Goal: Task Accomplishment & Management: Manage account settings

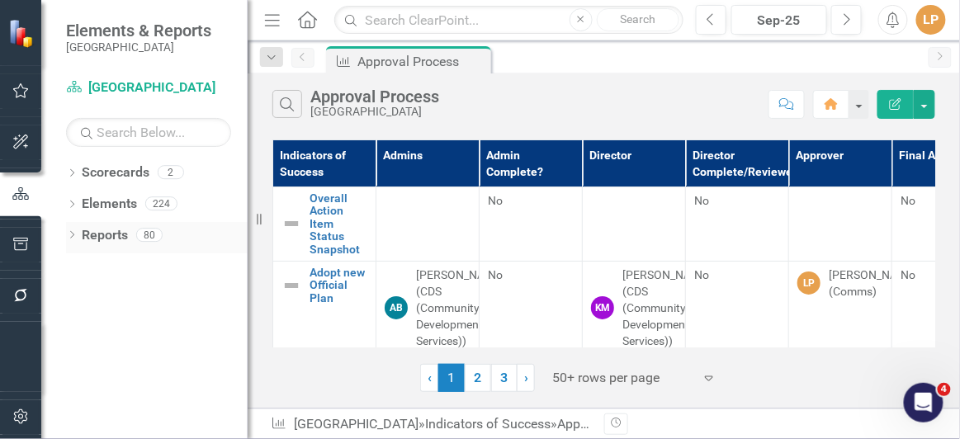
click at [68, 238] on icon "Dropdown" at bounding box center [72, 236] width 12 height 9
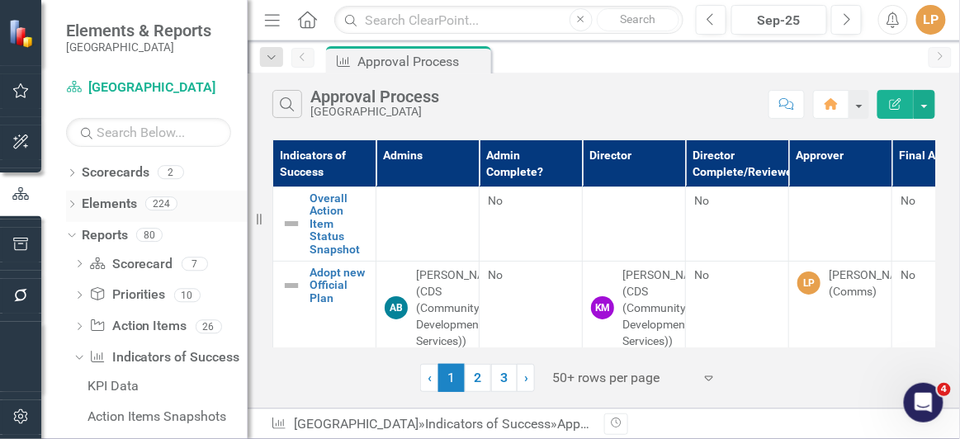
click at [77, 201] on icon "Dropdown" at bounding box center [72, 205] width 12 height 9
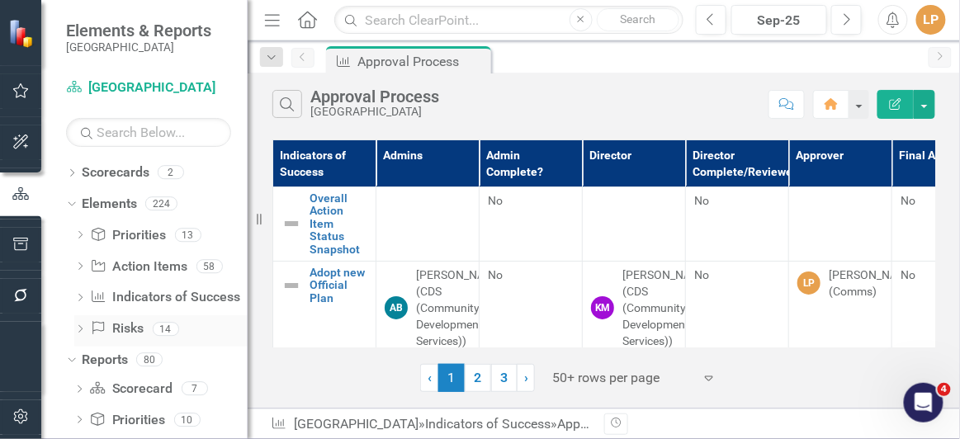
click at [83, 325] on div "Dropdown" at bounding box center [80, 331] width 12 height 14
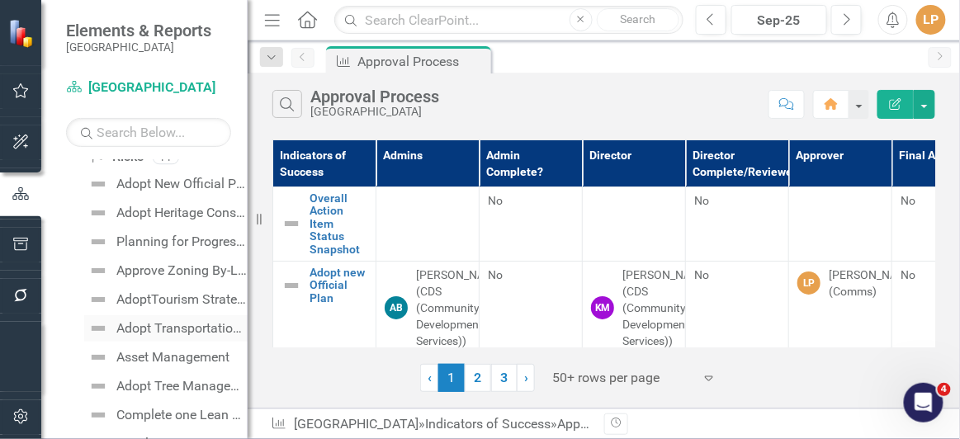
scroll to position [149, 0]
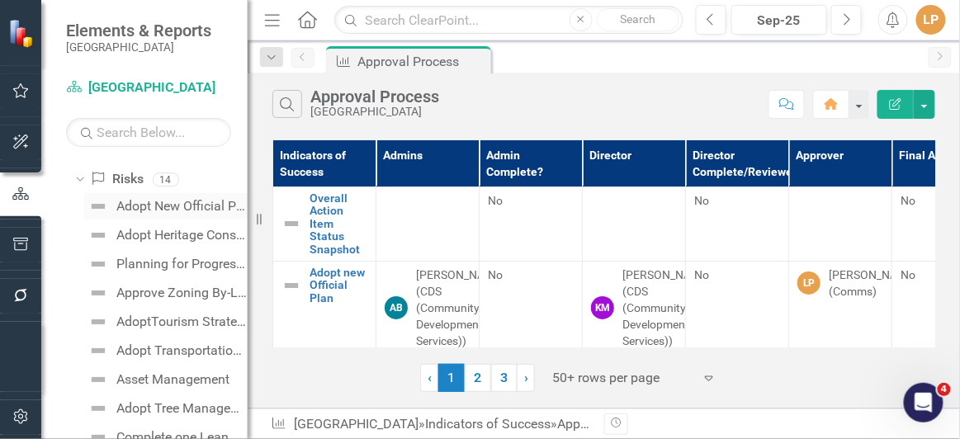
click at [157, 207] on div "Adopt New Official Plan" at bounding box center [181, 206] width 131 height 15
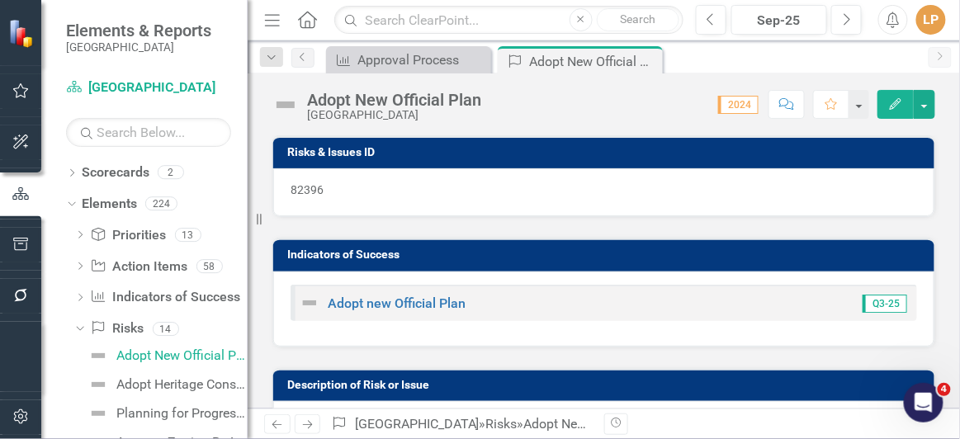
click at [898, 104] on icon "Edit" at bounding box center [895, 104] width 15 height 12
click at [896, 102] on body "Elements & Reports Niagara-on-the-Lake Scorecard Niagara-on-the-Lake Search Dro…" at bounding box center [480, 219] width 960 height 439
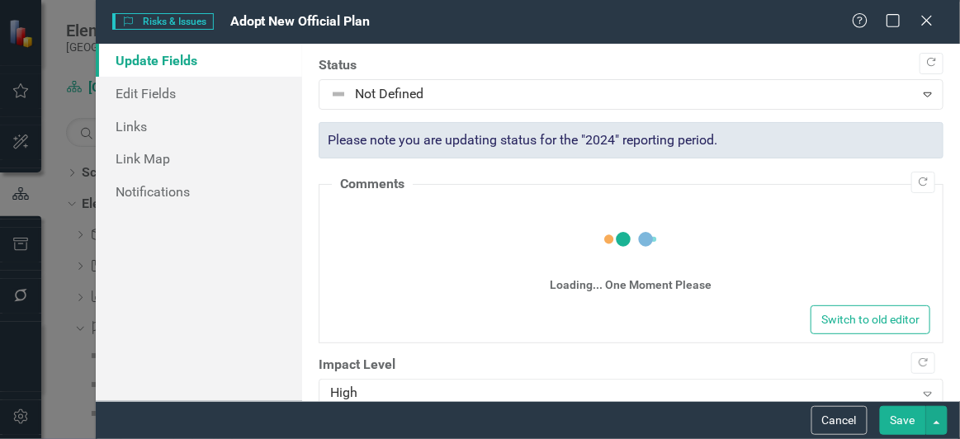
type input "12"
type input "31"
type input "2025"
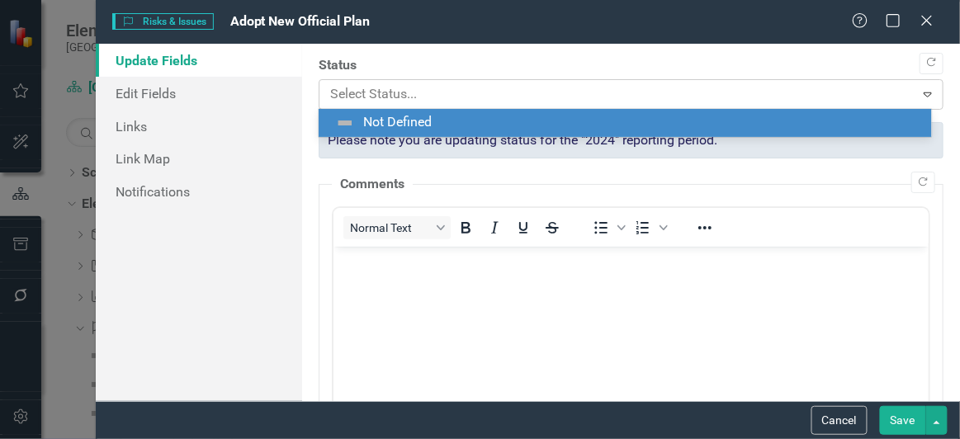
click at [428, 91] on div at bounding box center [616, 94] width 573 height 22
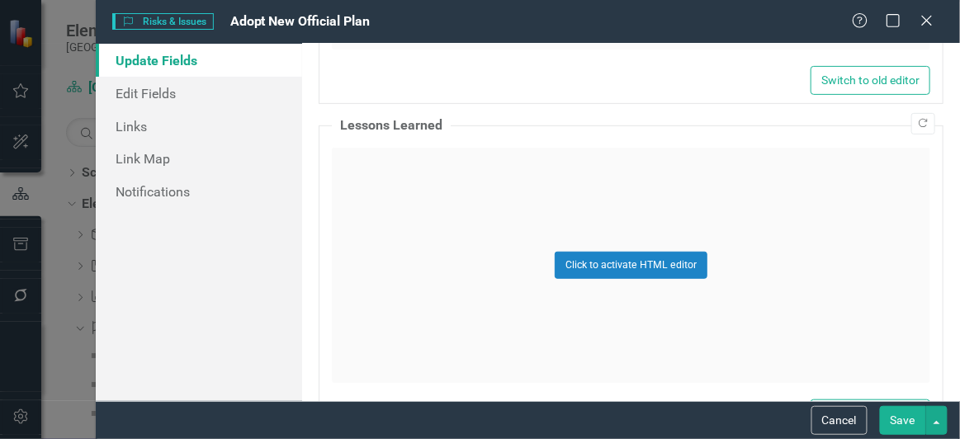
scroll to position [1719, 0]
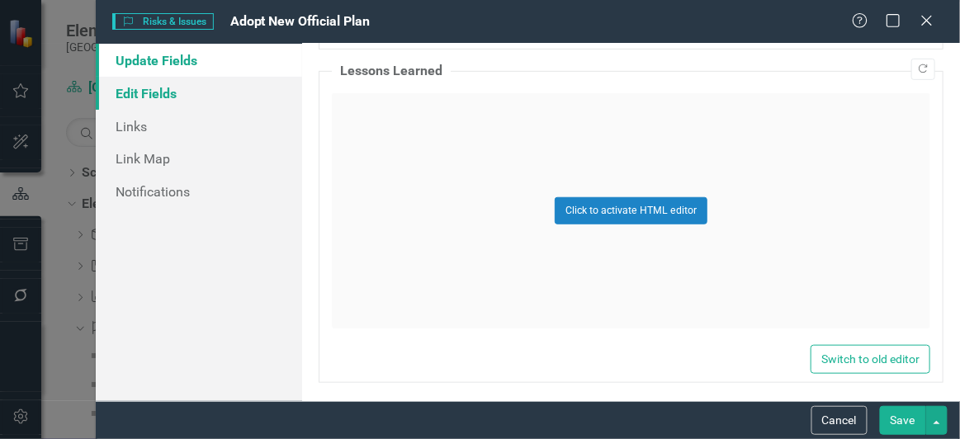
click at [158, 93] on link "Edit Fields" at bounding box center [199, 93] width 206 height 33
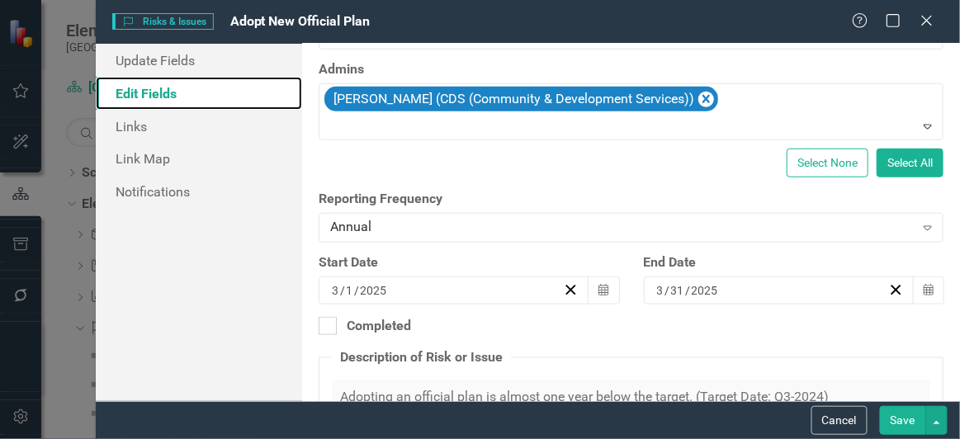
scroll to position [149, 0]
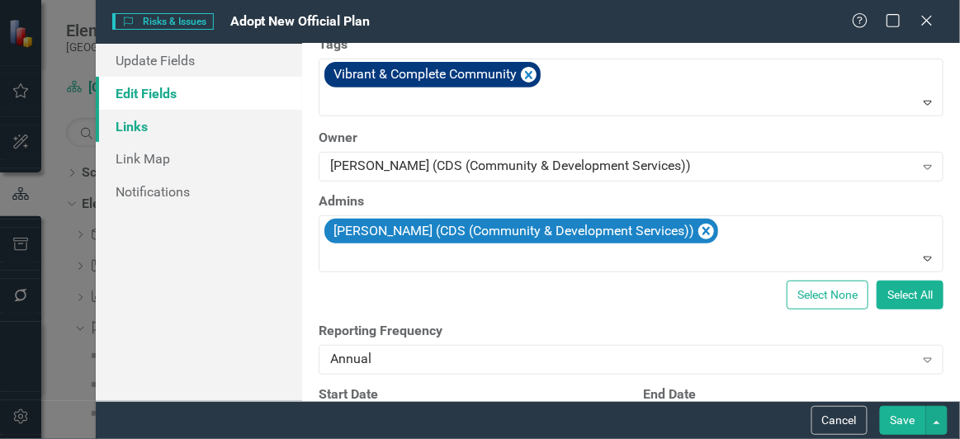
click at [156, 125] on link "Links" at bounding box center [199, 126] width 206 height 33
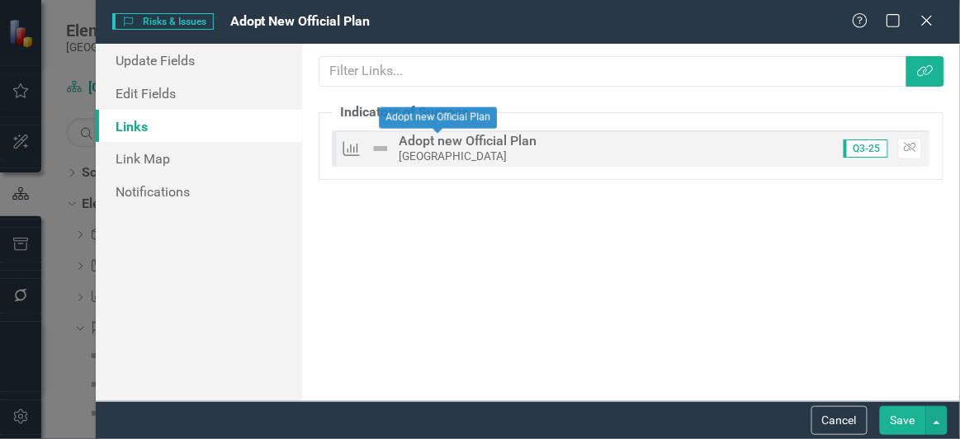
click at [452, 141] on div "Adopt new Official Plan" at bounding box center [468, 141] width 138 height 15
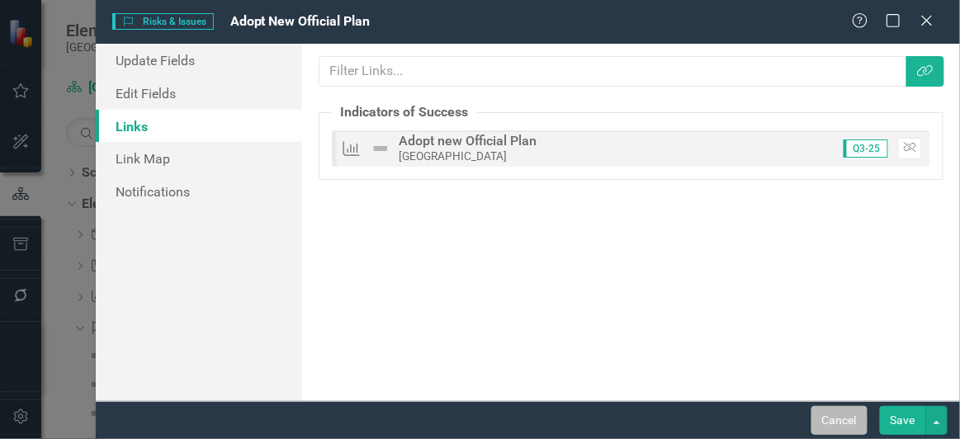
click at [838, 419] on button "Cancel" at bounding box center [839, 420] width 56 height 29
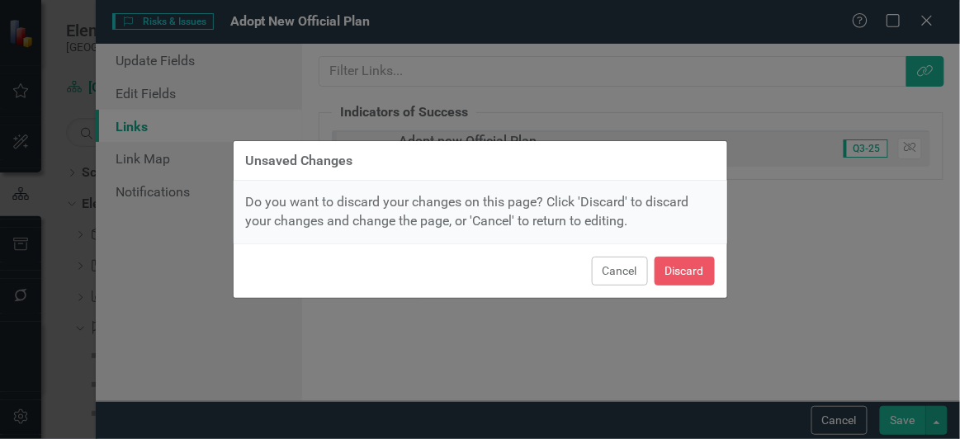
drag, startPoint x: 632, startPoint y: 278, endPoint x: 734, endPoint y: 150, distance: 163.3
click at [632, 277] on button "Cancel" at bounding box center [620, 271] width 56 height 29
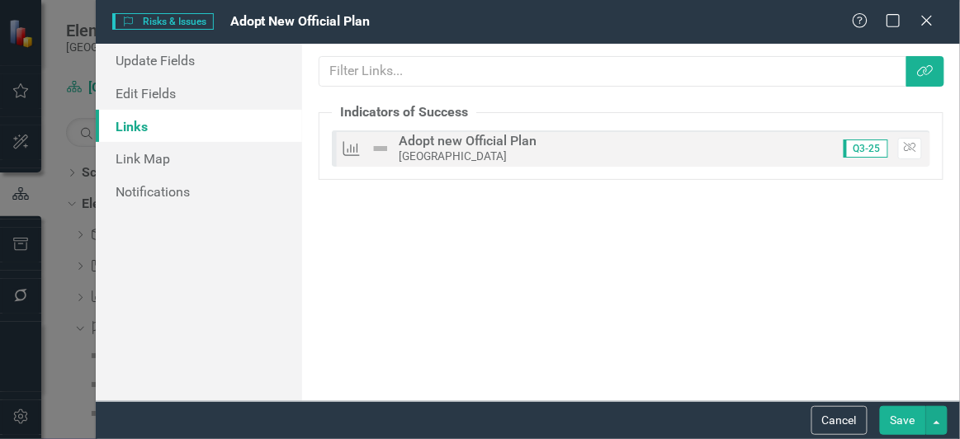
drag, startPoint x: 904, startPoint y: 415, endPoint x: 632, endPoint y: 295, distance: 297.8
click at [904, 416] on button "Save" at bounding box center [903, 420] width 46 height 29
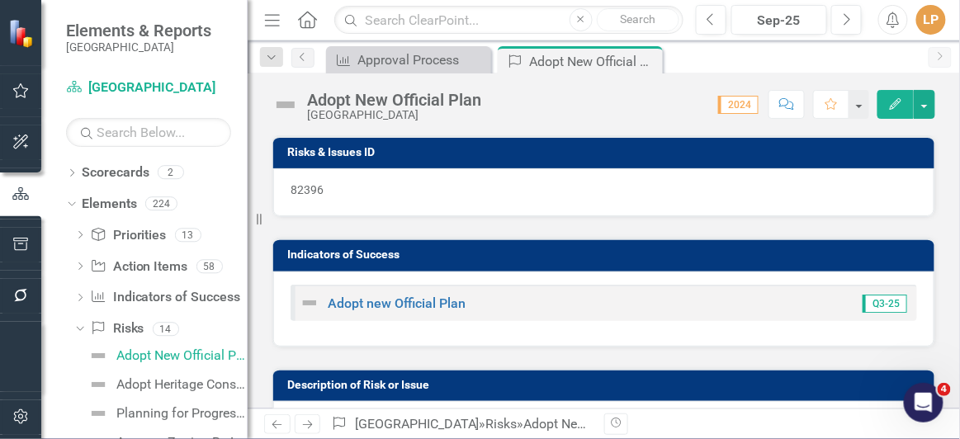
click at [748, 259] on td "Indicators of Success" at bounding box center [606, 256] width 639 height 25
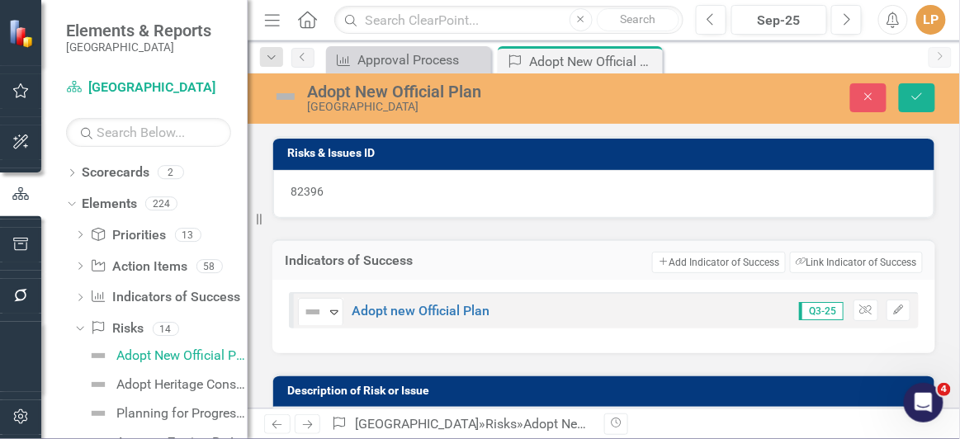
click at [500, 347] on div "Not Defined Expand Adopt new Official Plan Q3-25 Unlink Edit" at bounding box center [603, 316] width 663 height 73
click at [420, 346] on div "Not Defined Expand Adopt new Official Plan Q3-25 Unlink Edit" at bounding box center [603, 316] width 663 height 73
click at [821, 256] on button "Link Tag Link Indicator of Success" at bounding box center [856, 262] width 133 height 21
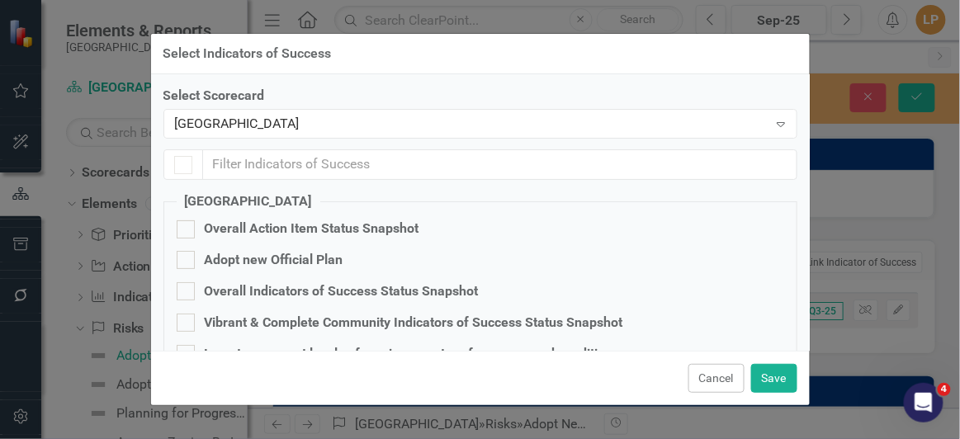
checkbox input "true"
checkbox input "false"
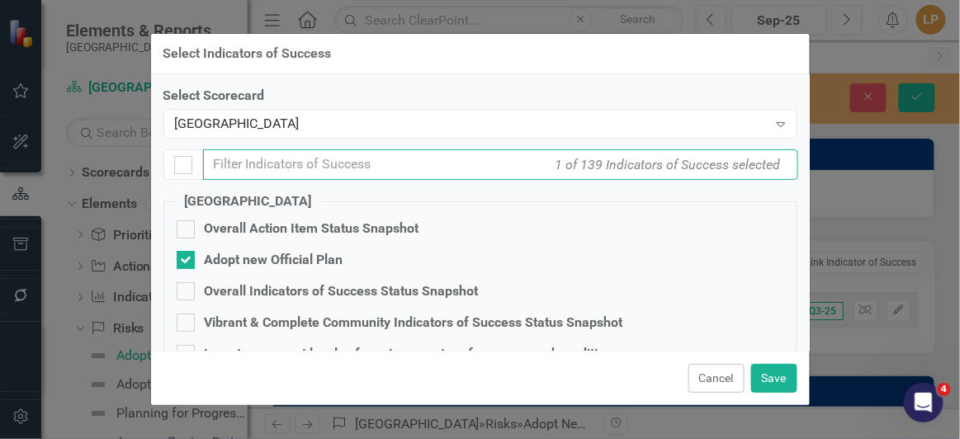
click at [323, 167] on input "text" at bounding box center [500, 164] width 595 height 31
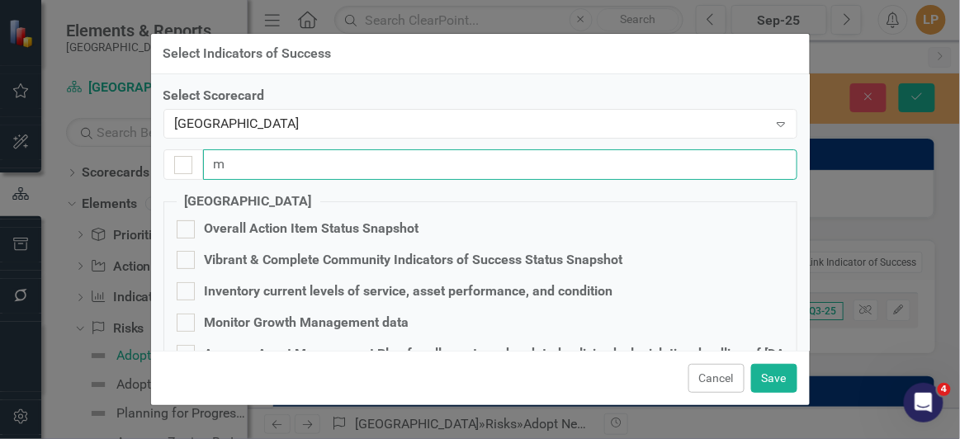
click at [315, 168] on input "m" at bounding box center [500, 164] width 594 height 31
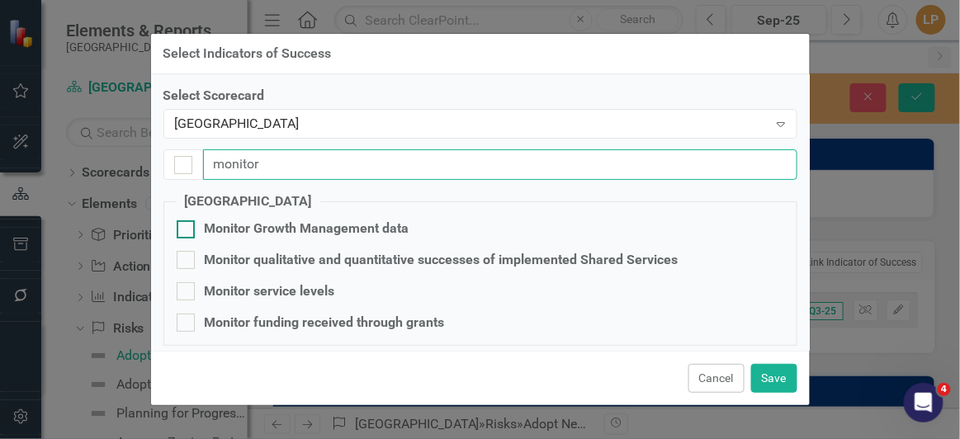
type input "monitor"
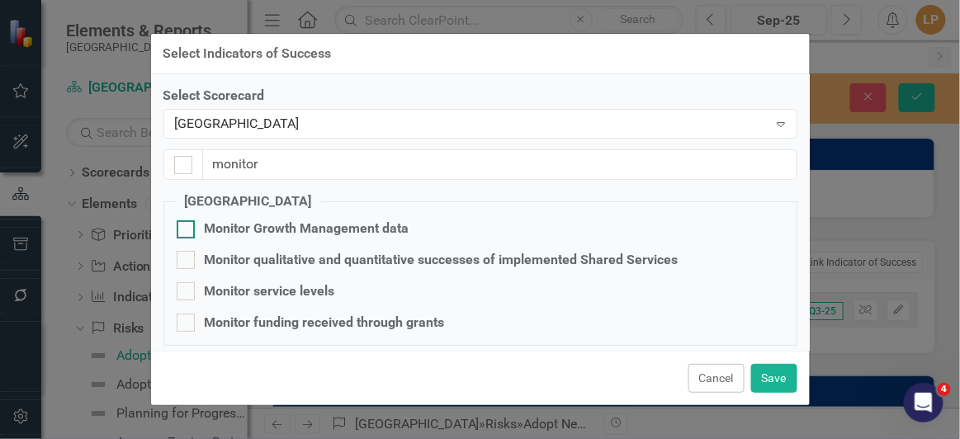
click at [302, 221] on div "Monitor Growth Management data" at bounding box center [307, 228] width 205 height 19
click at [187, 221] on input "Monitor Growth Management data" at bounding box center [182, 225] width 11 height 11
checkbox input "true"
drag, startPoint x: 786, startPoint y: 376, endPoint x: 789, endPoint y: 366, distance: 10.2
click at [789, 366] on button "Save" at bounding box center [774, 378] width 46 height 29
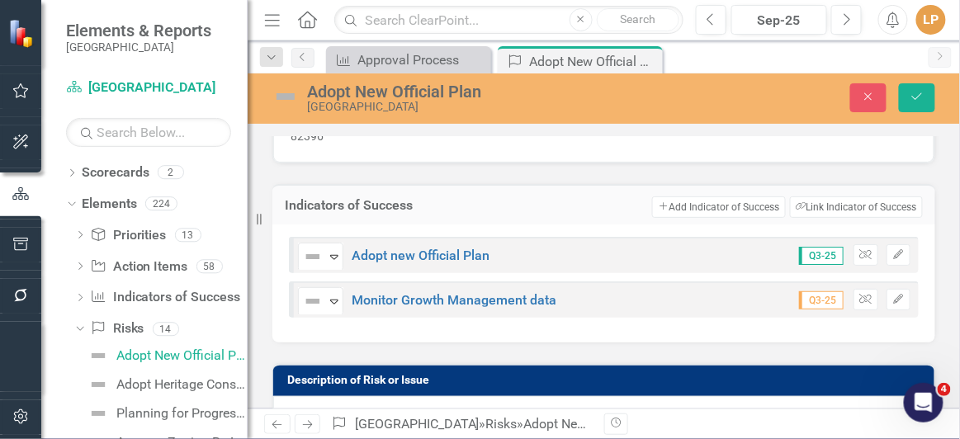
scroll to position [74, 0]
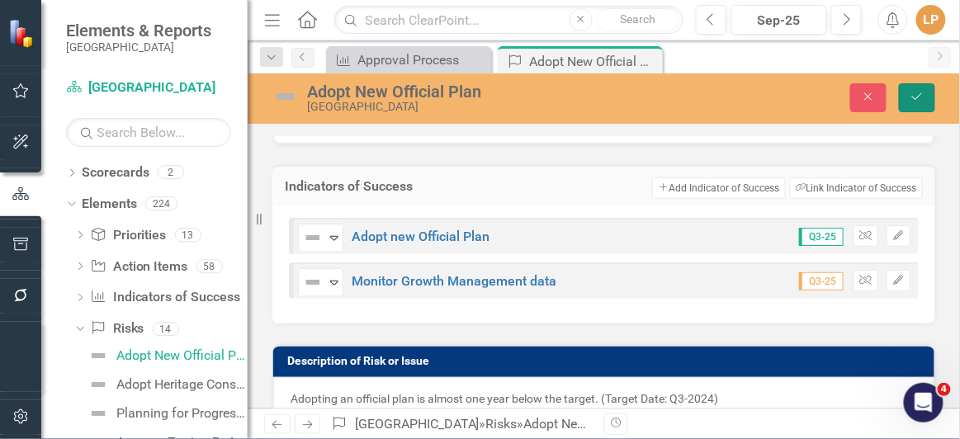
click at [923, 101] on icon "Save" at bounding box center [916, 97] width 15 height 12
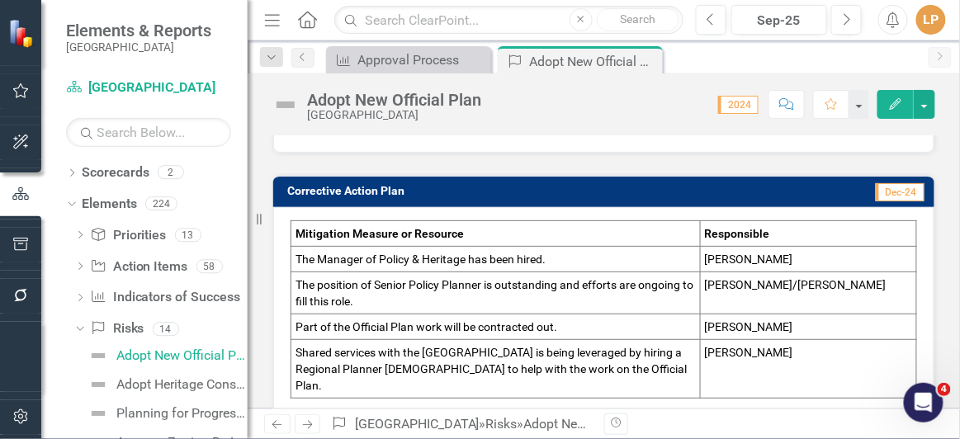
scroll to position [1200, 0]
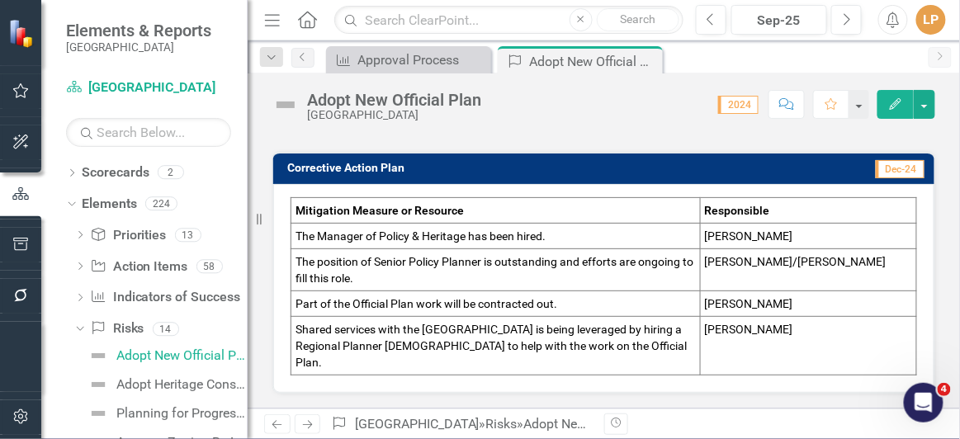
click at [784, 271] on td "[PERSON_NAME]/[PERSON_NAME]" at bounding box center [808, 270] width 216 height 42
click at [420, 298] on span "Part of the Official Plan work will be contracted out." at bounding box center [426, 303] width 262 height 13
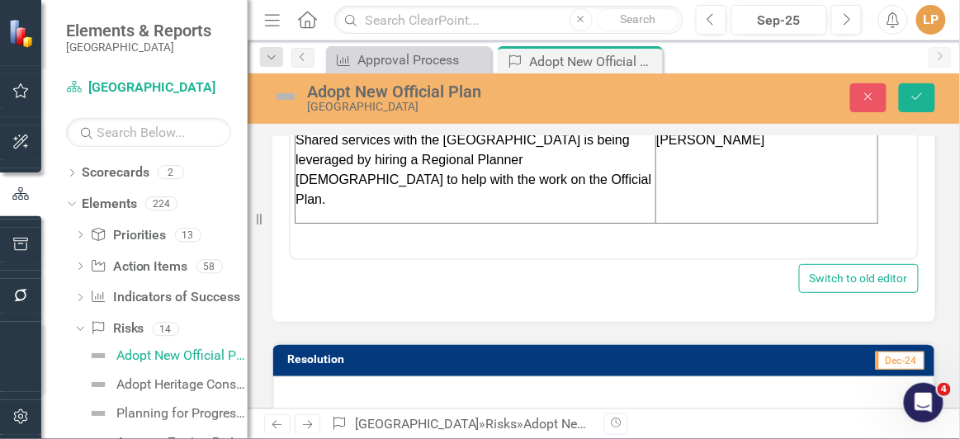
scroll to position [1404, 0]
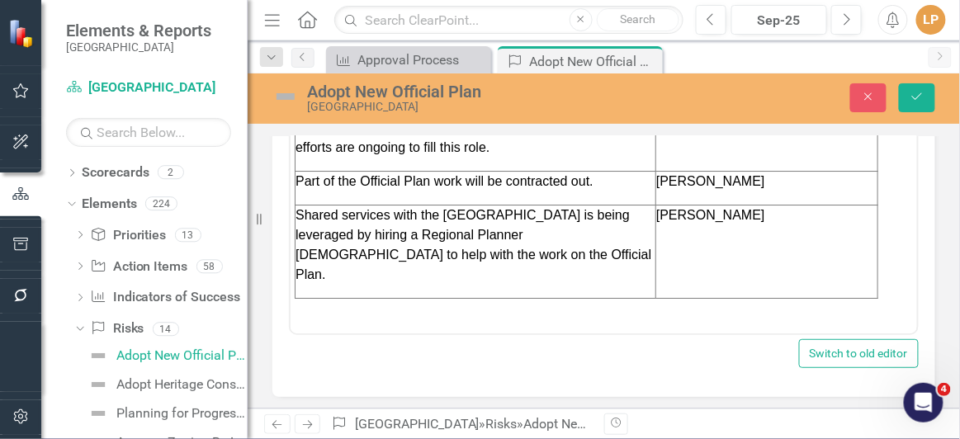
click at [723, 264] on td "[PERSON_NAME]" at bounding box center [766, 251] width 222 height 93
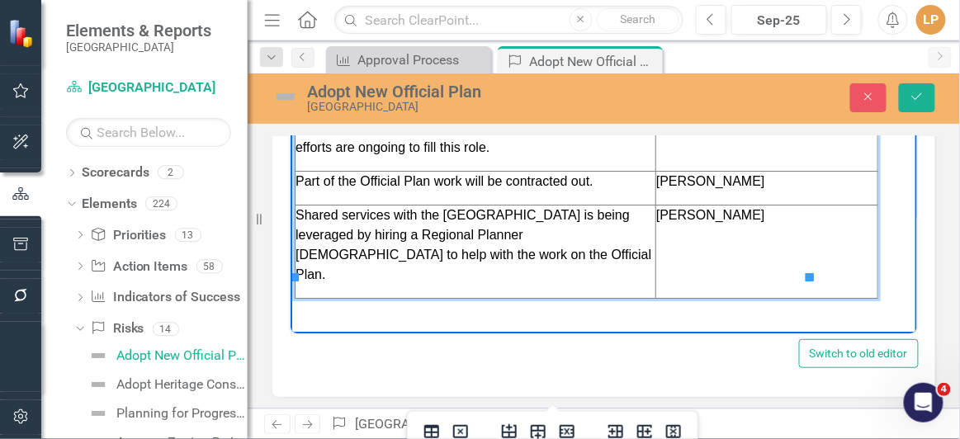
click at [723, 264] on td "[PERSON_NAME]" at bounding box center [766, 251] width 222 height 93
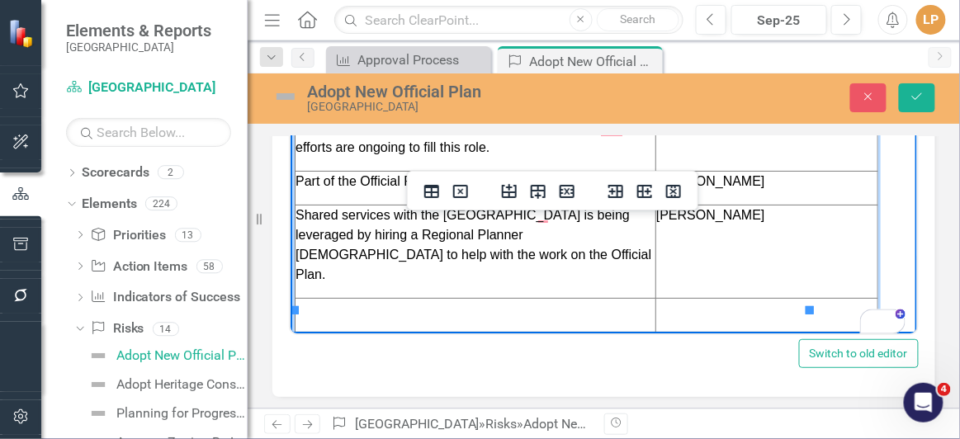
click at [535, 299] on p "To enrich screen reader interactions, please activate Accessibility in Grammarl…" at bounding box center [475, 309] width 360 height 20
paste body "To enrich screen reader interactions, please activate Accessibility in Grammarl…"
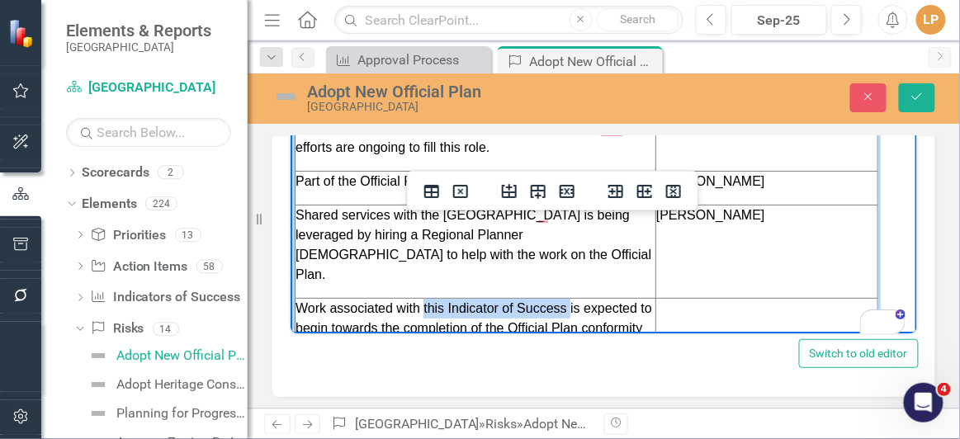
drag, startPoint x: 420, startPoint y: 285, endPoint x: 568, endPoint y: 284, distance: 147.7
click at [568, 301] on span "Work associated with this Indicator of Success is expected to begin towards the…" at bounding box center [473, 328] width 356 height 54
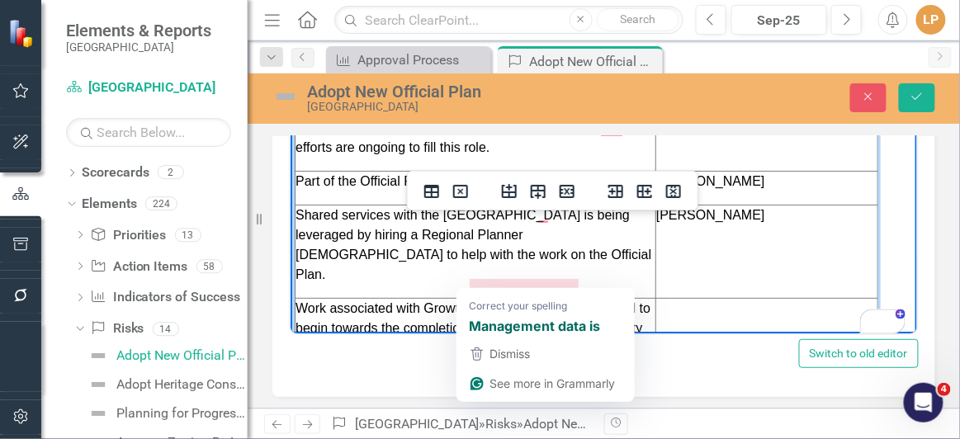
click at [510, 301] on span "Work associated with Growth Managment datais expected to begin towards the comp…" at bounding box center [472, 328] width 355 height 54
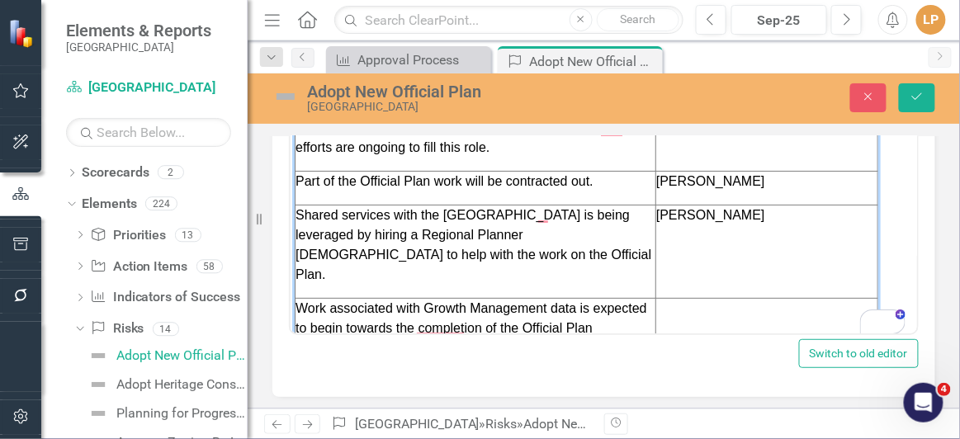
click at [758, 191] on td "[PERSON_NAME]" at bounding box center [766, 189] width 222 height 34
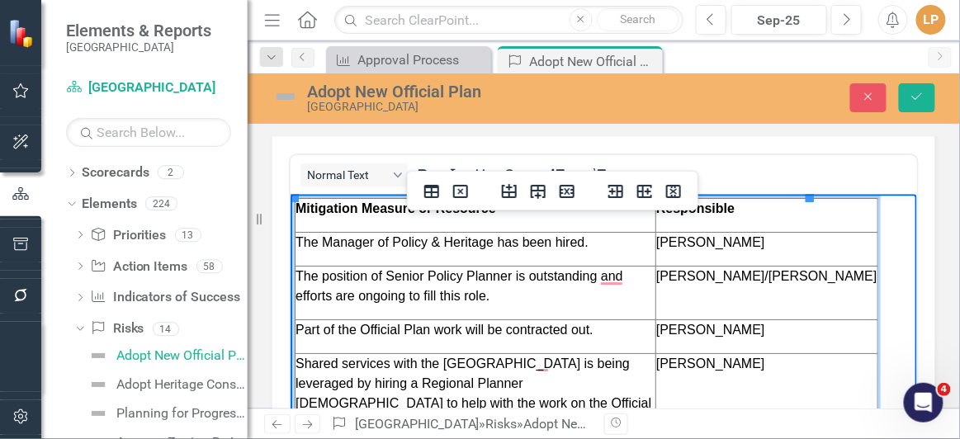
scroll to position [1253, 0]
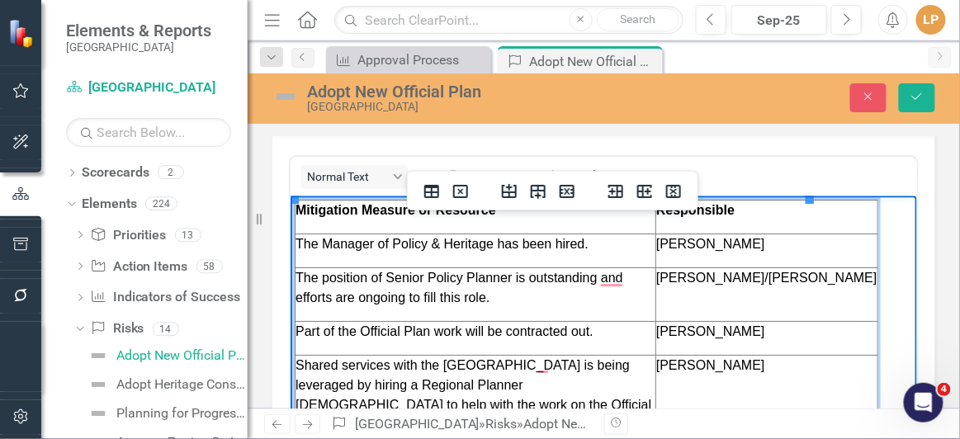
click at [521, 252] on p "The Manager of Policy & Heritage has been hired." at bounding box center [475, 244] width 360 height 20
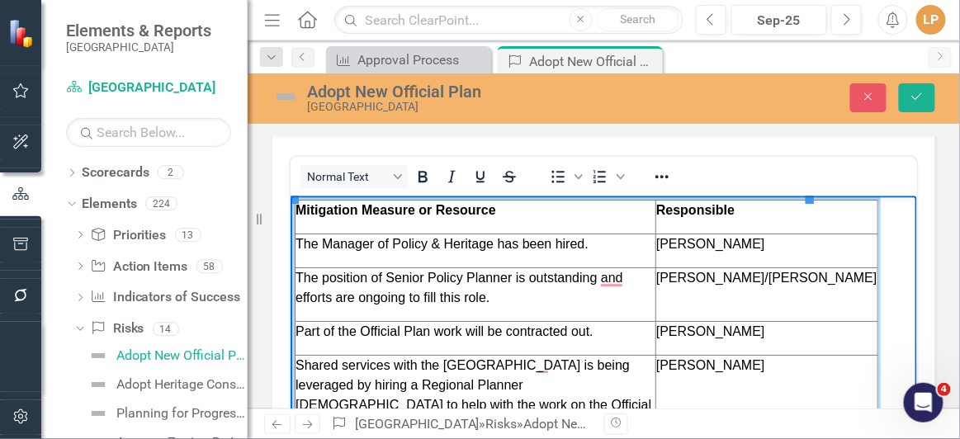
click at [597, 243] on p "The Manager of Policy & Heritage has been hired." at bounding box center [475, 244] width 360 height 20
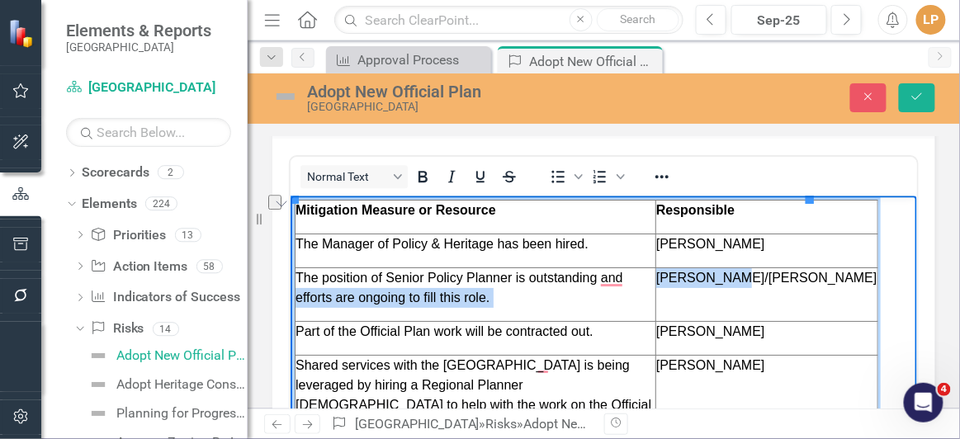
drag, startPoint x: 725, startPoint y: 278, endPoint x: 652, endPoint y: 276, distance: 73.5
click at [652, 276] on html "Mitigation Measure or Resource Responsible The Manager of Policy & Heritage has…" at bounding box center [603, 361] width 626 height 331
click at [682, 285] on p "[PERSON_NAME]/[PERSON_NAME]" at bounding box center [765, 278] width 221 height 20
drag, startPoint x: 658, startPoint y: 274, endPoint x: 726, endPoint y: 285, distance: 68.5
click at [726, 285] on p "[PERSON_NAME]/[PERSON_NAME]" at bounding box center [765, 278] width 221 height 20
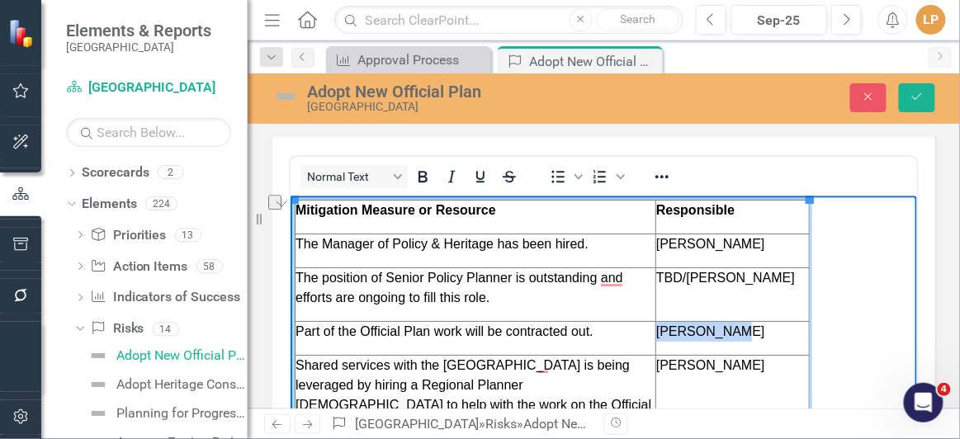
drag, startPoint x: 729, startPoint y: 330, endPoint x: 656, endPoint y: 328, distance: 73.5
click at [656, 328] on html "Mitigation Measure or Resource Responsible The Manager of Policy & Heritage has…" at bounding box center [603, 361] width 626 height 331
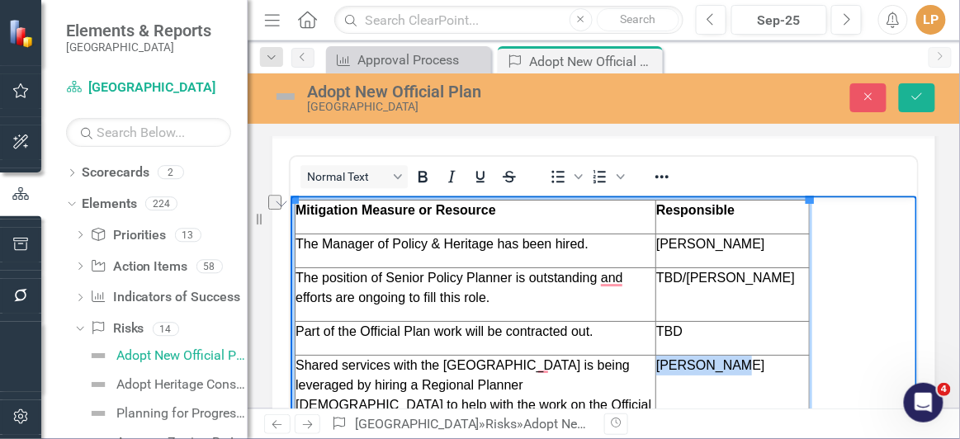
drag, startPoint x: 728, startPoint y: 367, endPoint x: 654, endPoint y: 370, distance: 73.5
click at [654, 370] on html "Mitigation Measure or Resource Responsible The Manager of Policy & Heritage has…" at bounding box center [603, 361] width 626 height 331
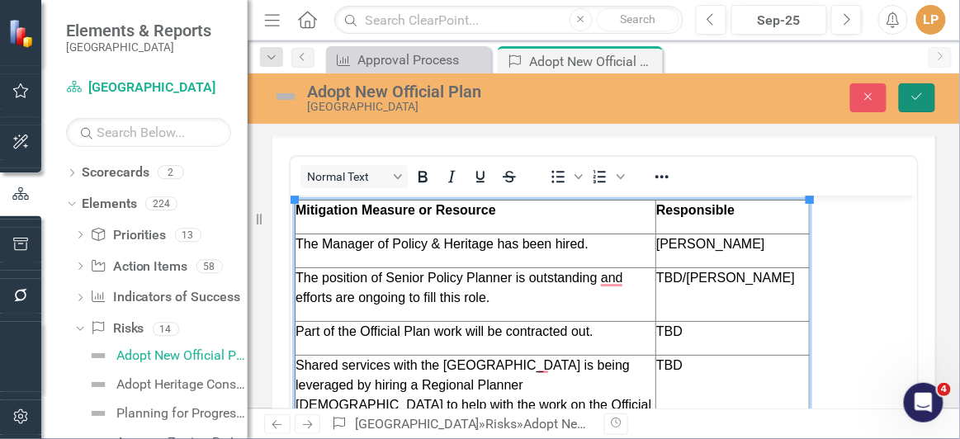
click at [923, 93] on icon "Save" at bounding box center [916, 97] width 15 height 12
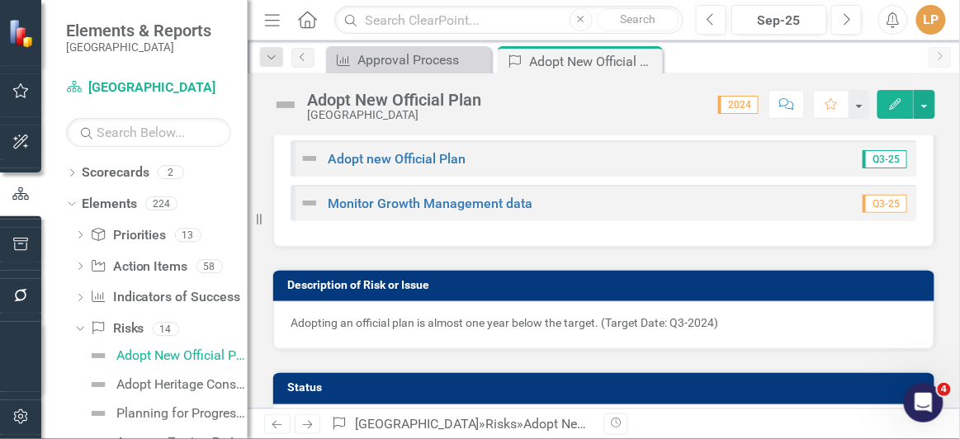
scroll to position [149, 0]
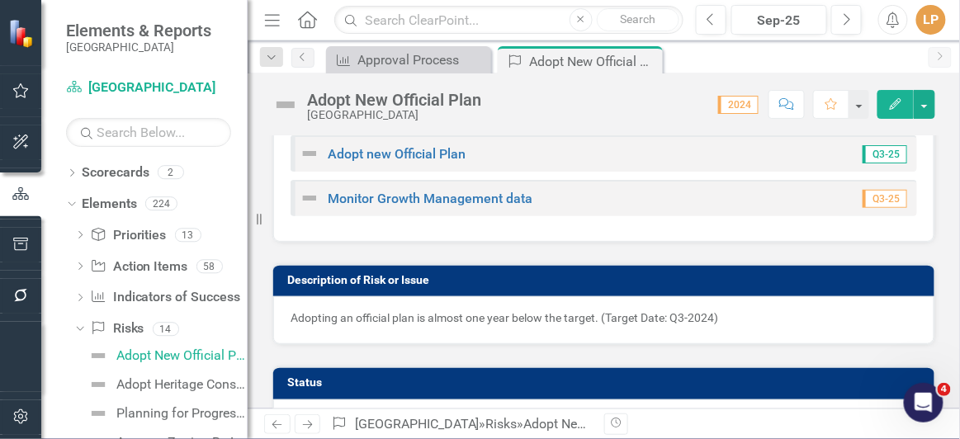
click at [516, 316] on p "Adopting an official plan is almost one year below the target. (Target Date: Q3…" at bounding box center [603, 317] width 626 height 17
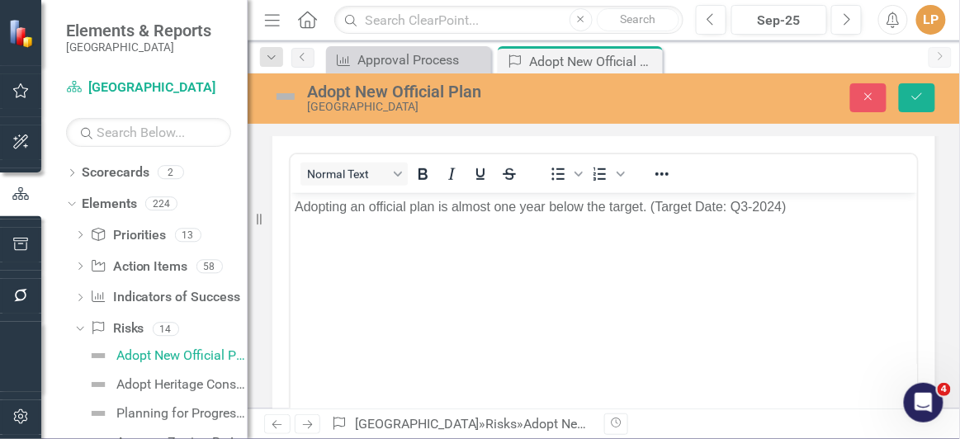
scroll to position [300, 0]
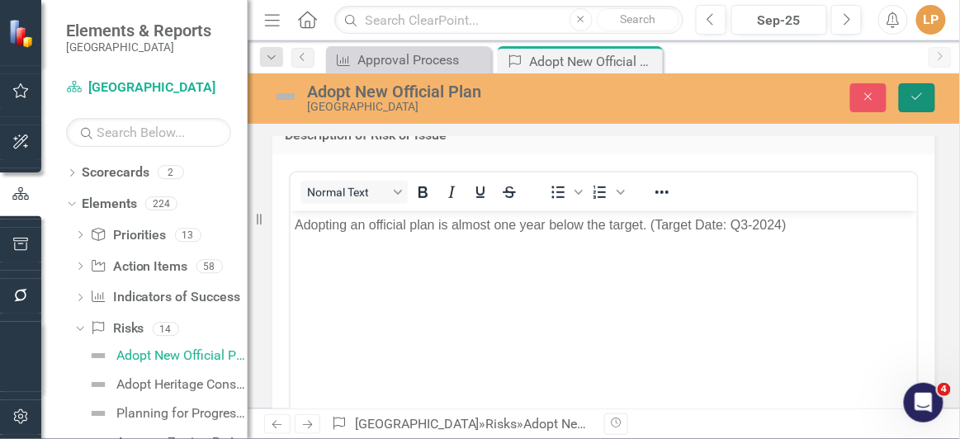
click at [913, 104] on button "Save" at bounding box center [917, 97] width 36 height 29
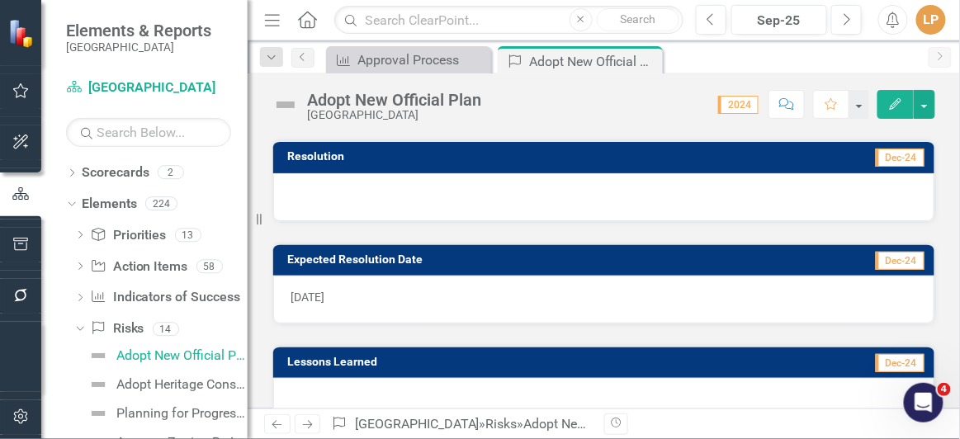
scroll to position [1425, 0]
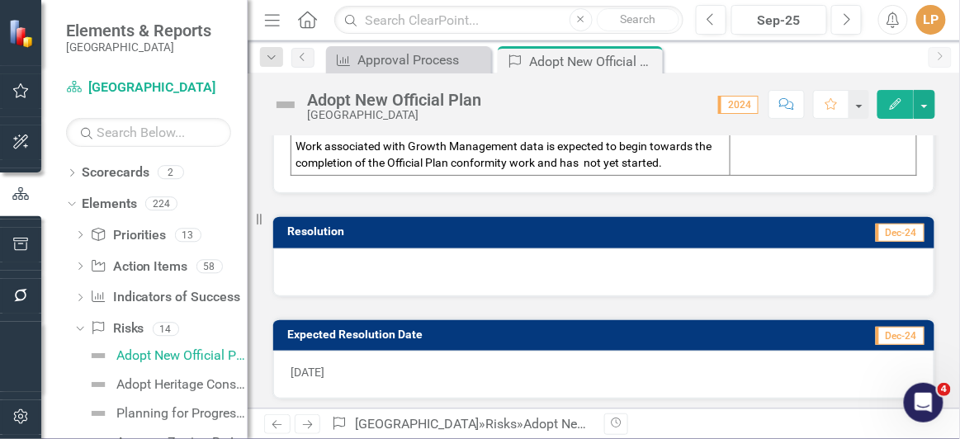
click at [323, 366] on span "[DATE]" at bounding box center [307, 372] width 34 height 13
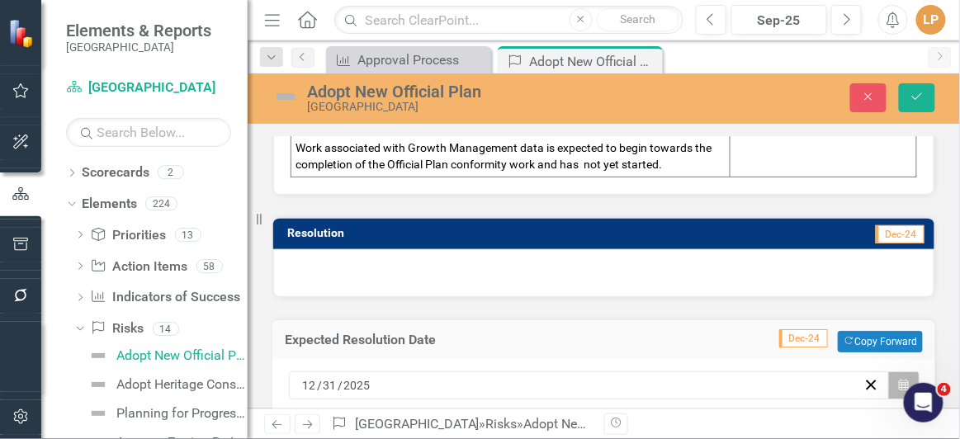
click at [899, 379] on icon "button" at bounding box center [904, 385] width 10 height 12
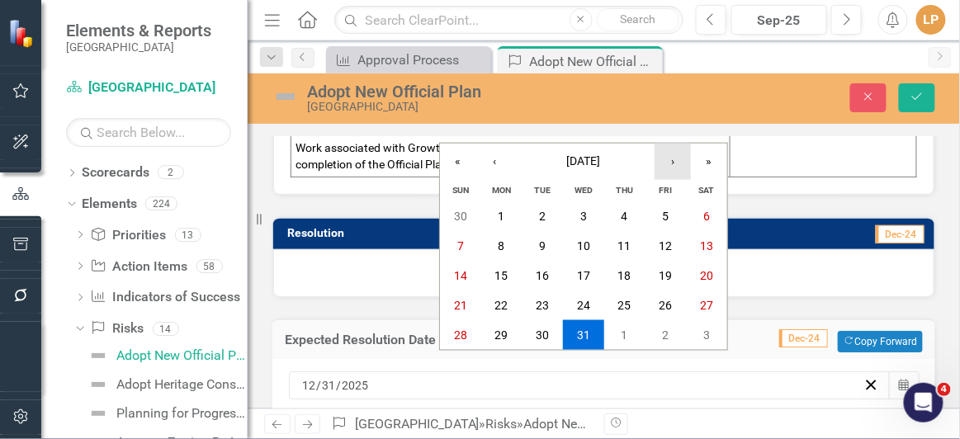
click at [677, 159] on button "›" at bounding box center [672, 162] width 36 height 36
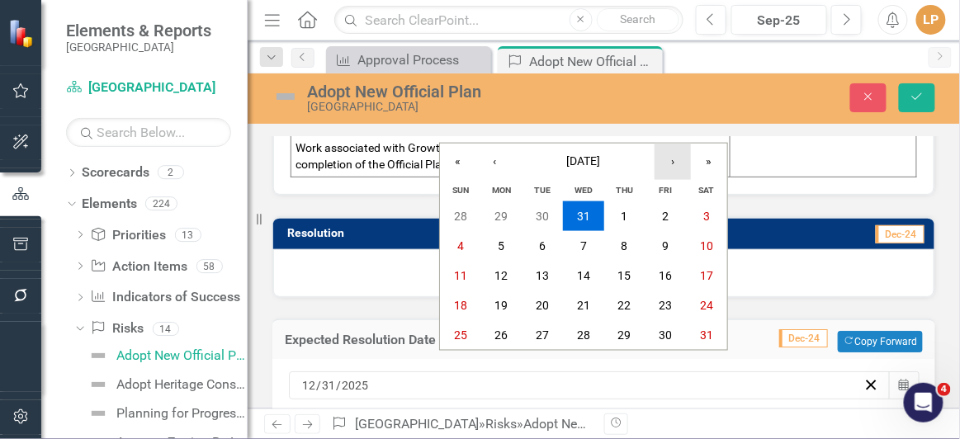
click at [678, 160] on button "›" at bounding box center [672, 162] width 36 height 36
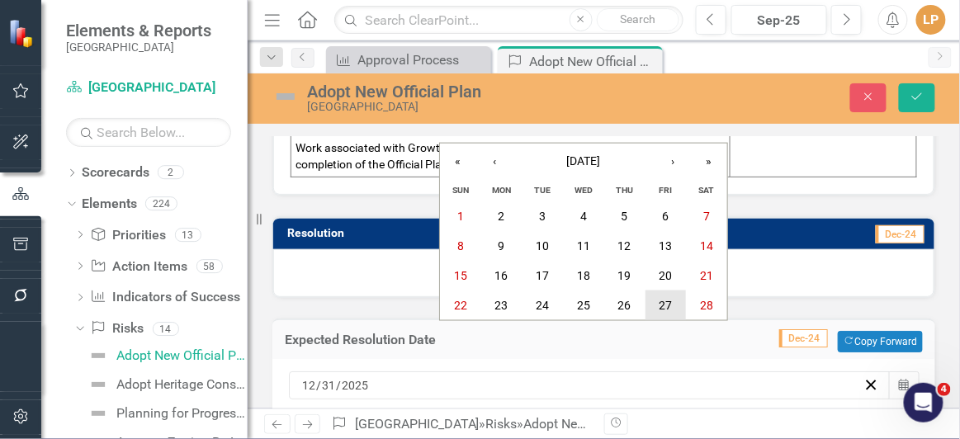
click at [676, 307] on button "27" at bounding box center [665, 305] width 41 height 30
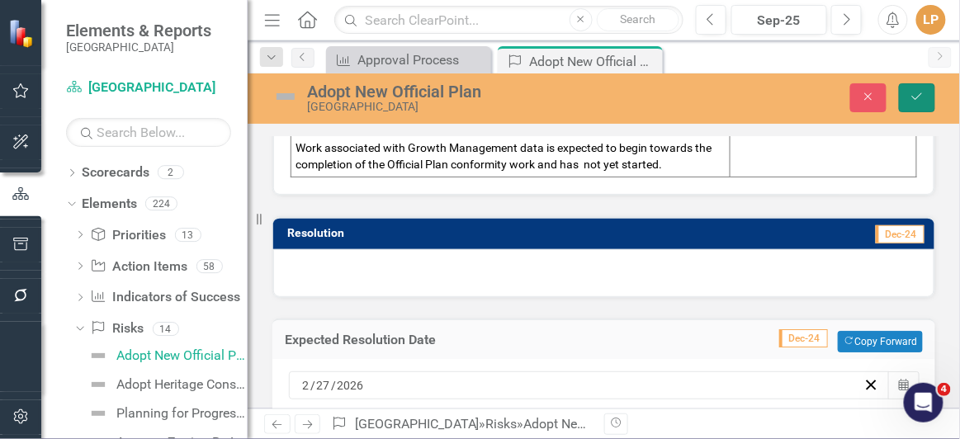
click at [918, 93] on icon "Save" at bounding box center [916, 97] width 15 height 12
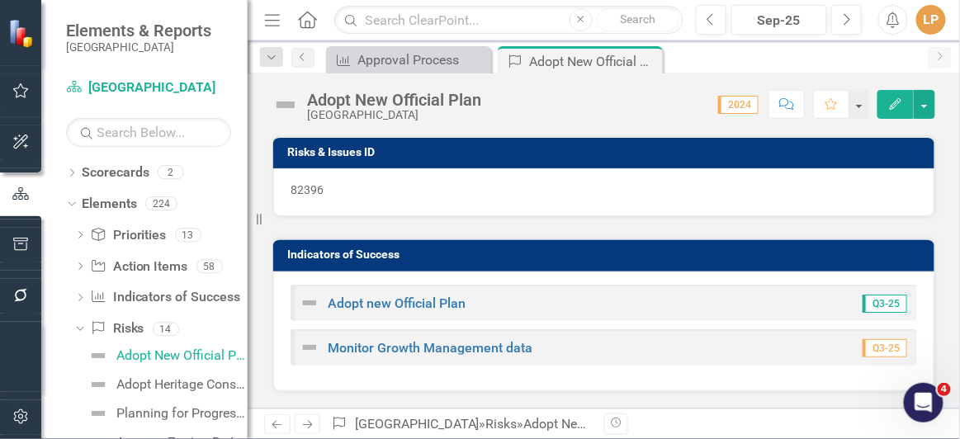
scroll to position [74, 0]
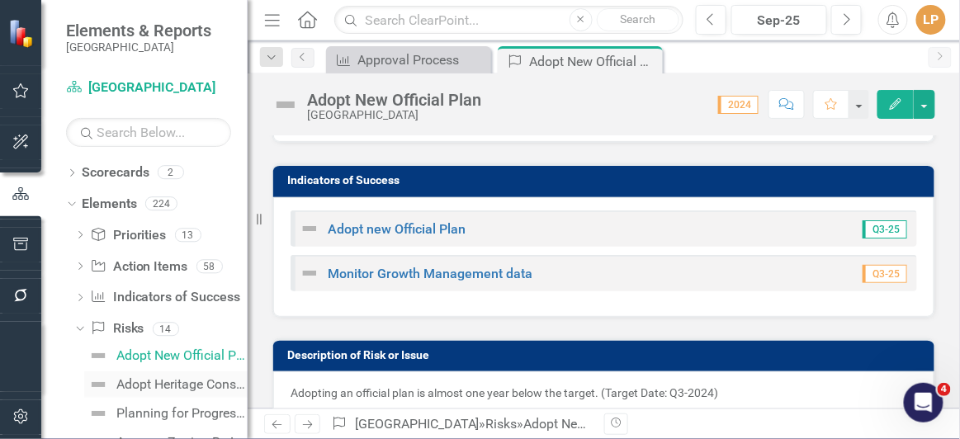
click at [169, 387] on div "Adopt Heritage Conservation District Expansion Plan" at bounding box center [181, 384] width 131 height 15
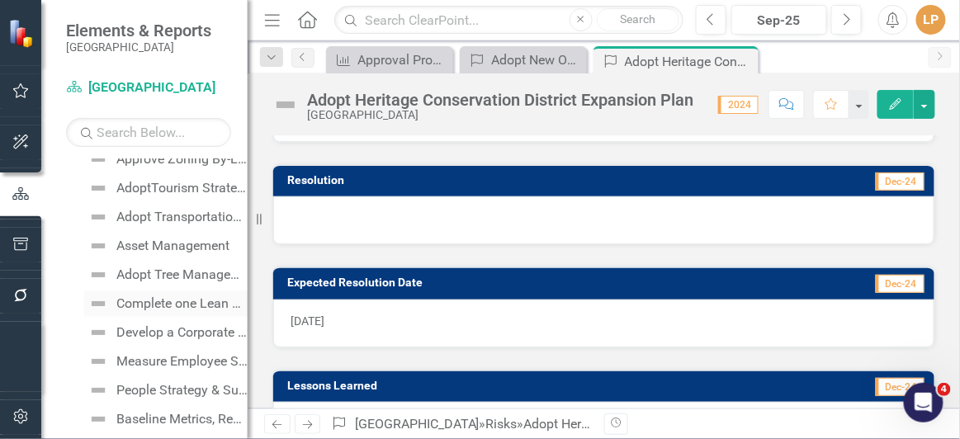
scroll to position [300, 0]
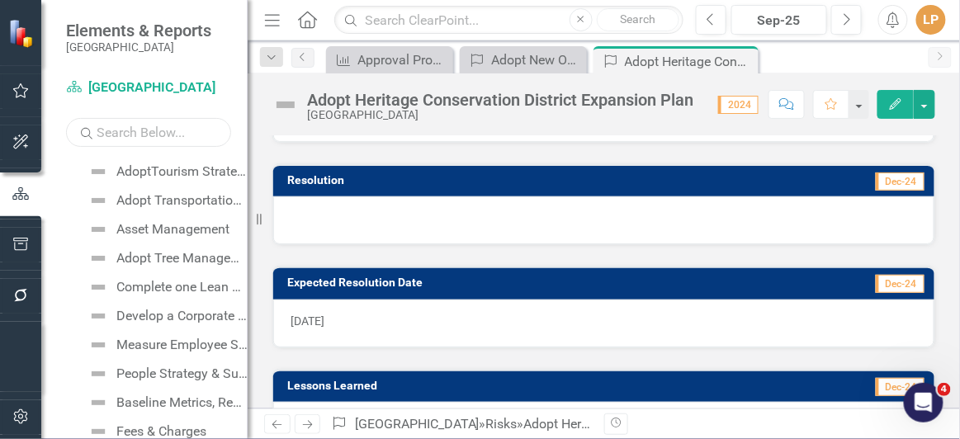
click at [121, 127] on input "text" at bounding box center [148, 132] width 165 height 29
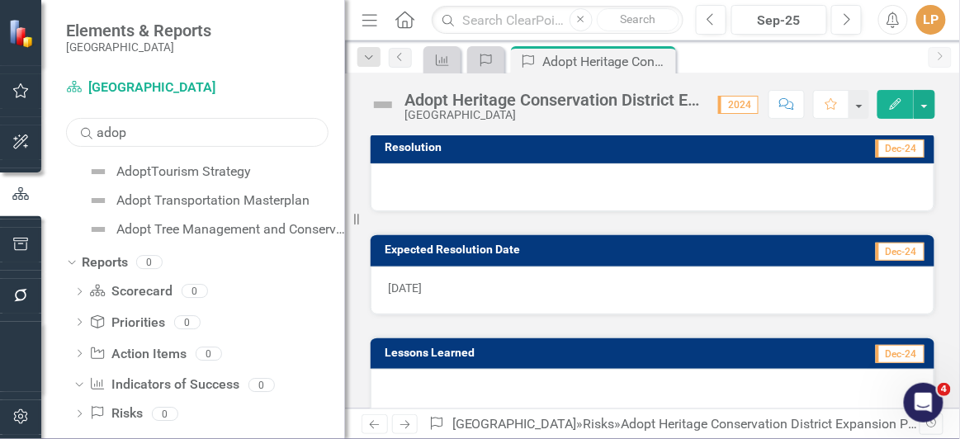
scroll to position [1316, 0]
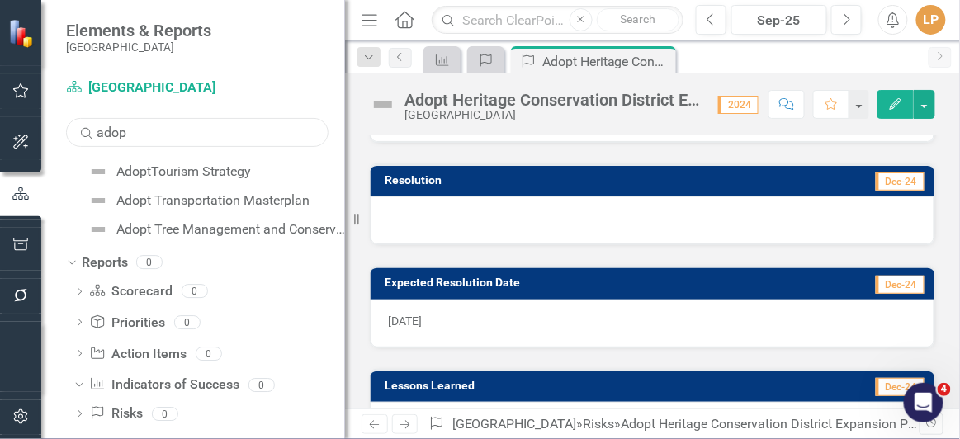
drag, startPoint x: 251, startPoint y: 225, endPoint x: 345, endPoint y: 228, distance: 94.1
click at [345, 228] on div "Resize" at bounding box center [351, 219] width 13 height 439
drag, startPoint x: 139, startPoint y: 132, endPoint x: 82, endPoint y: 131, distance: 57.8
click at [82, 131] on div "Search adop" at bounding box center [197, 132] width 262 height 29
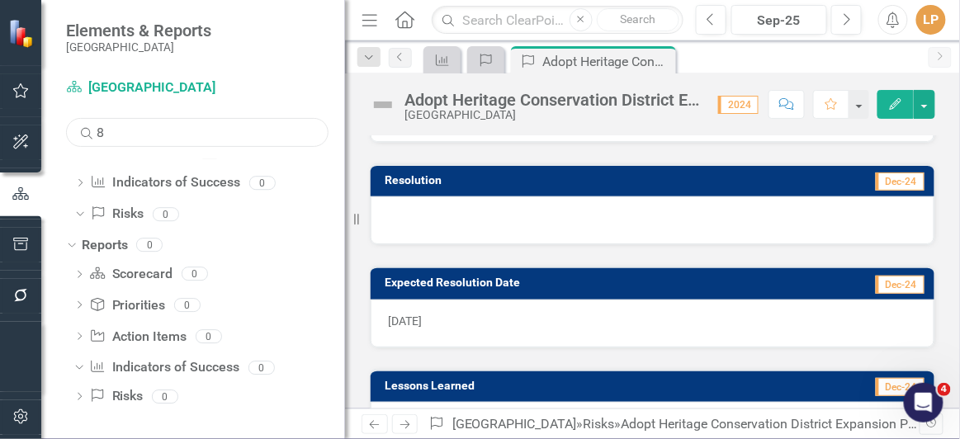
scroll to position [114, 0]
type input "81205"
drag, startPoint x: 142, startPoint y: 122, endPoint x: 67, endPoint y: 129, distance: 75.4
click at [67, 129] on input "81205" at bounding box center [197, 132] width 262 height 29
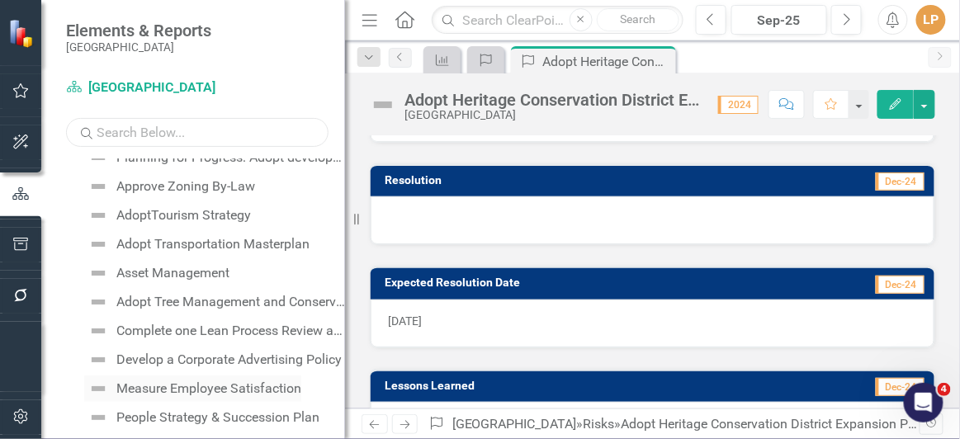
scroll to position [224, 0]
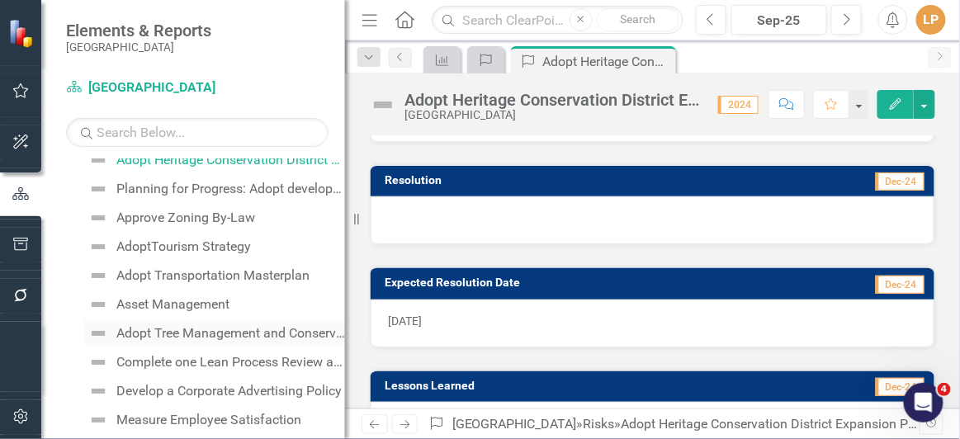
click at [210, 332] on div "Adopt Tree Management and Conservation Plan" at bounding box center [230, 333] width 229 height 15
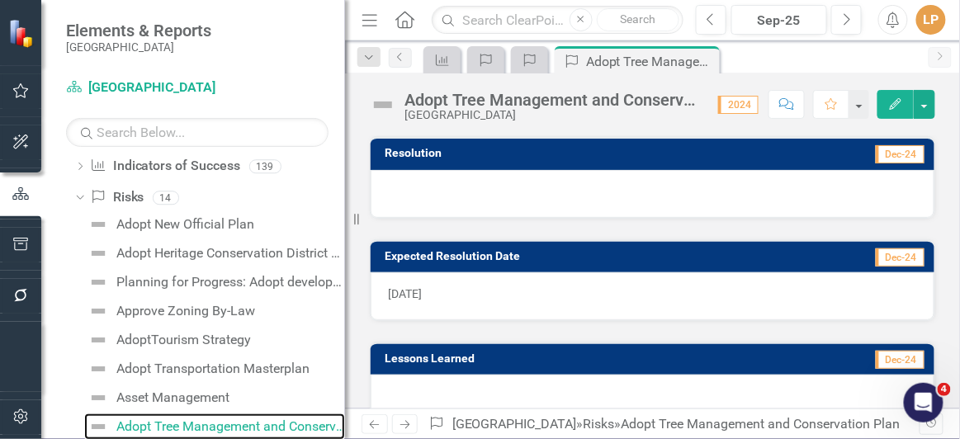
scroll to position [1174, 0]
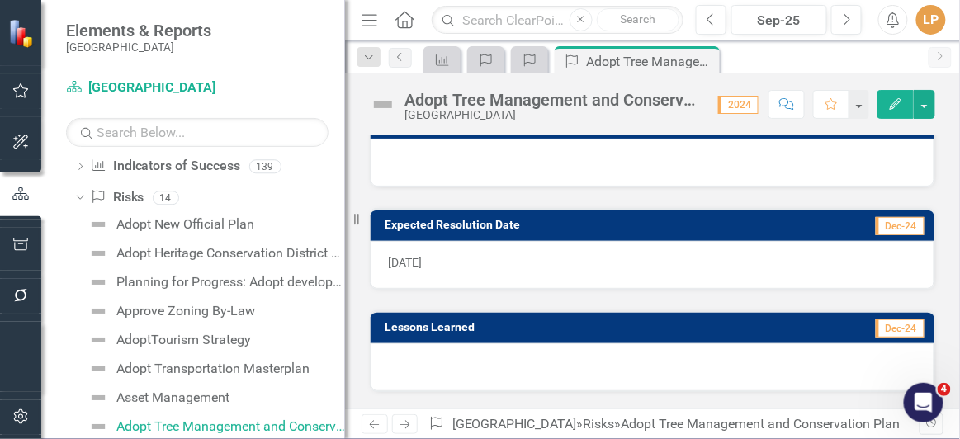
click at [414, 268] on span "[DATE]" at bounding box center [405, 262] width 34 height 13
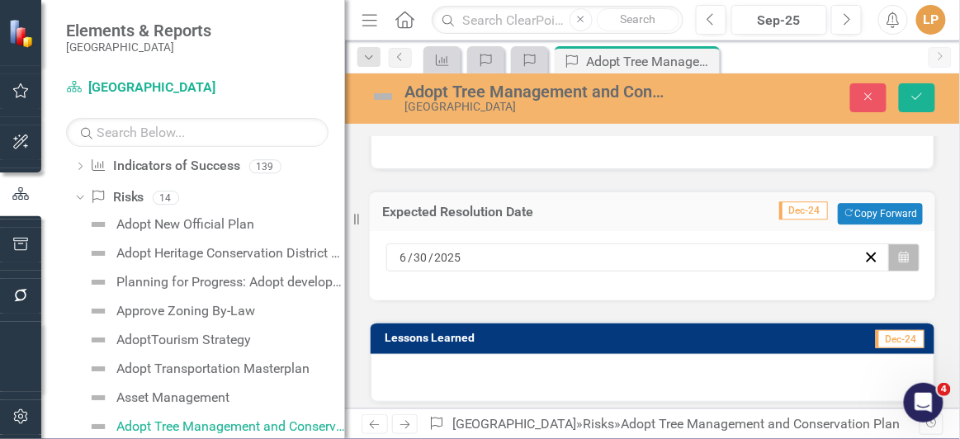
click at [899, 263] on icon "Calendar" at bounding box center [904, 258] width 10 height 12
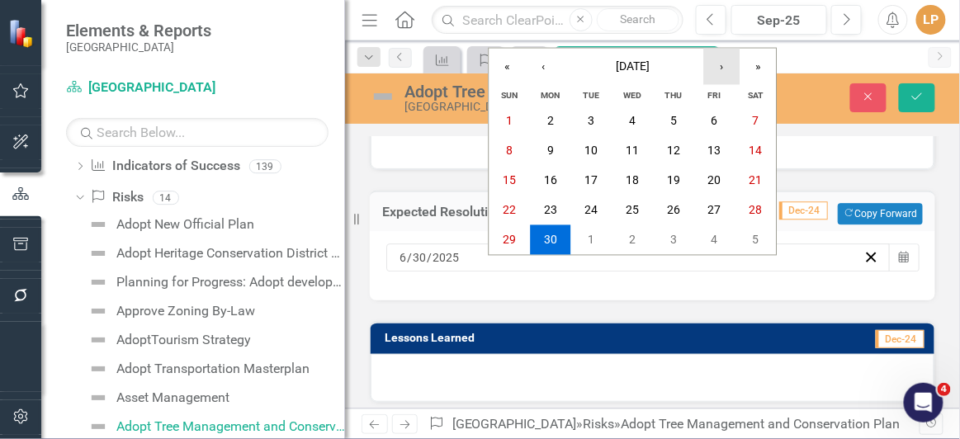
click at [722, 68] on button "›" at bounding box center [722, 67] width 36 height 36
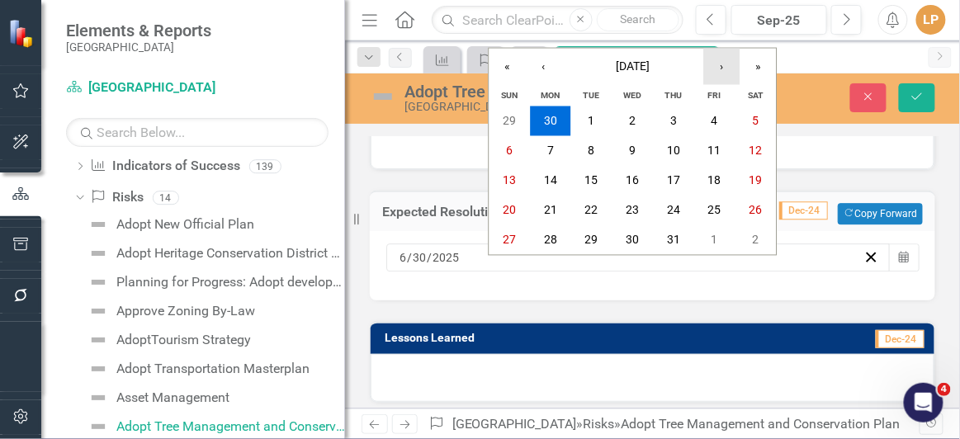
click at [722, 68] on button "›" at bounding box center [722, 67] width 36 height 36
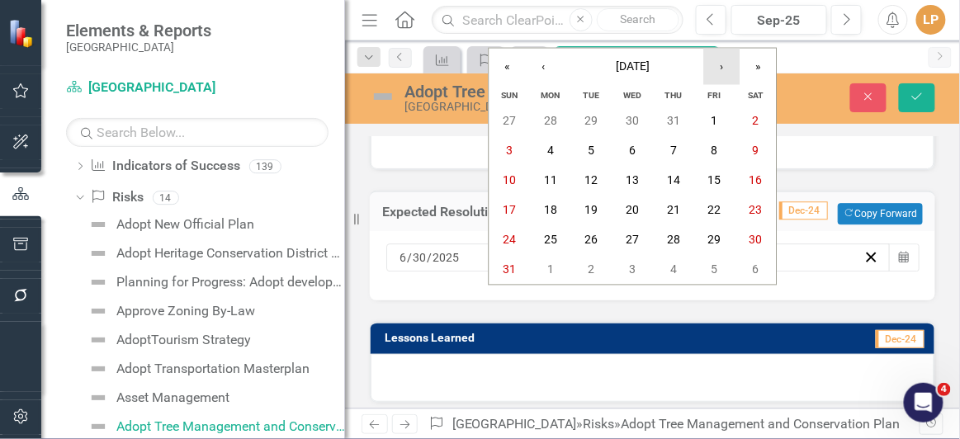
click at [722, 68] on button "›" at bounding box center [722, 67] width 36 height 36
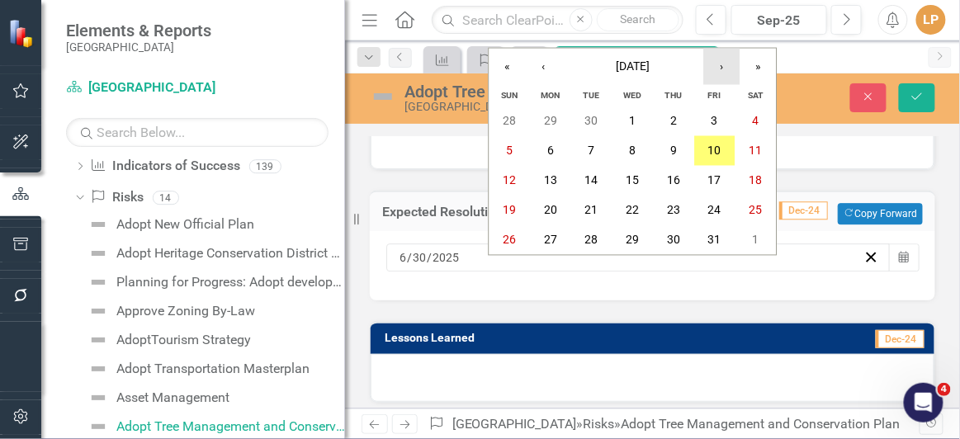
click at [722, 68] on button "›" at bounding box center [722, 67] width 36 height 36
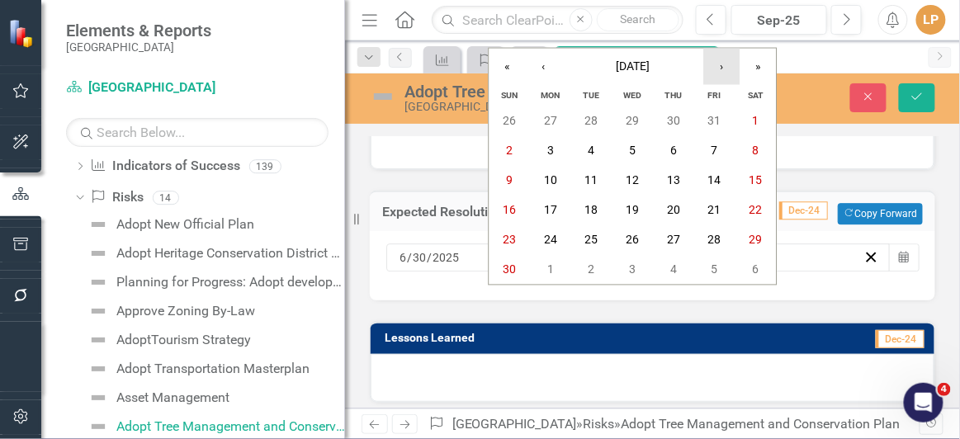
click at [722, 68] on button "›" at bounding box center [722, 67] width 36 height 36
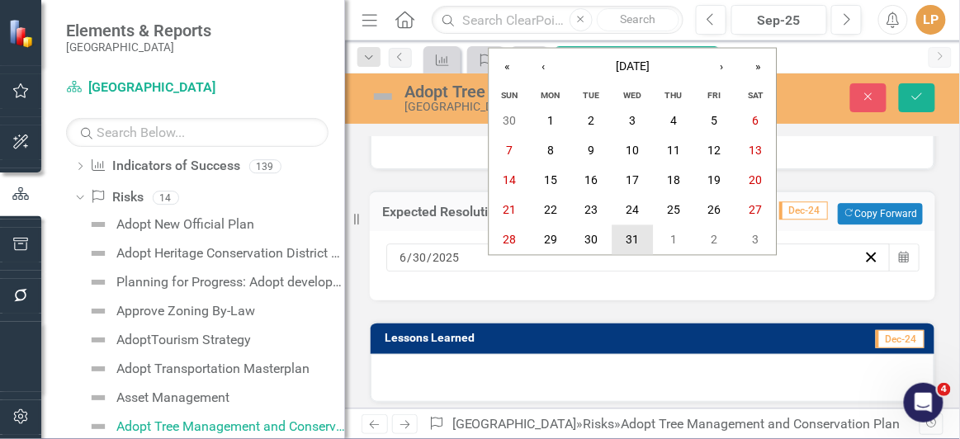
click at [626, 236] on abbr "31" at bounding box center [631, 240] width 13 height 13
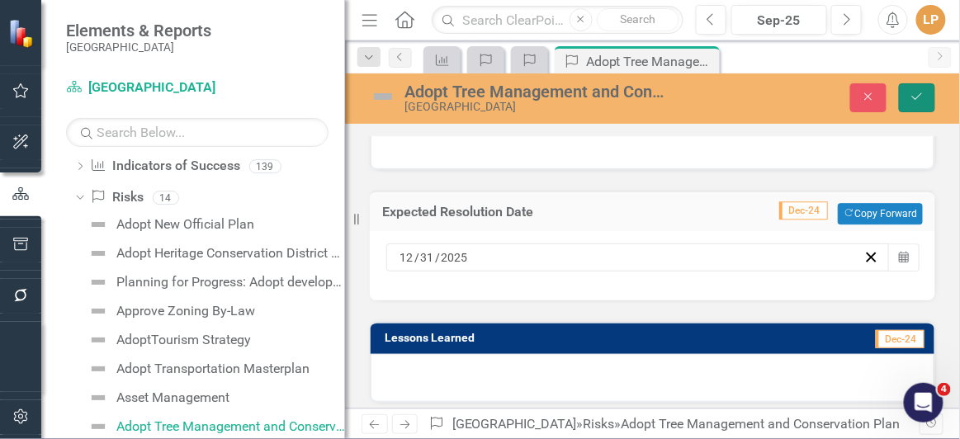
click at [920, 88] on button "Save" at bounding box center [917, 97] width 36 height 29
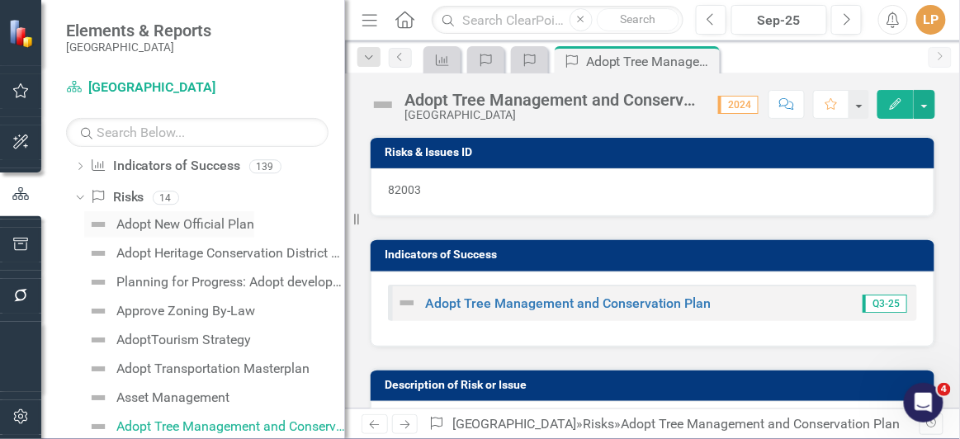
click at [160, 228] on div "Adopt New Official Plan" at bounding box center [185, 224] width 138 height 15
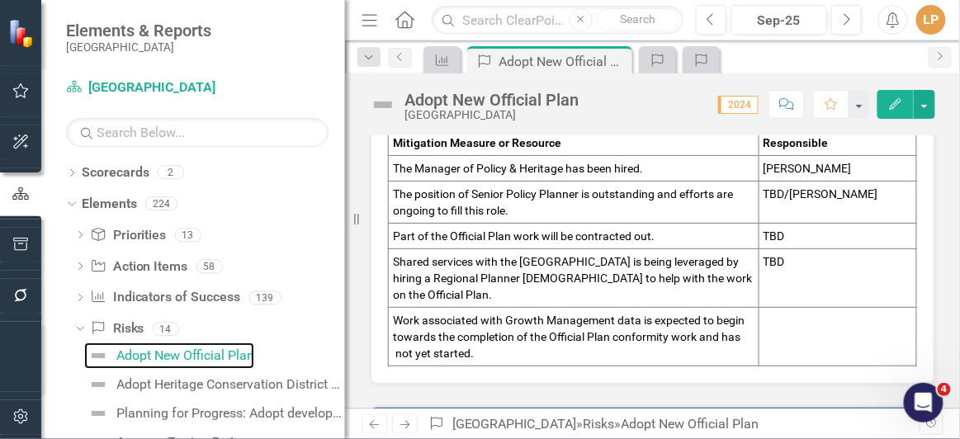
scroll to position [1275, 0]
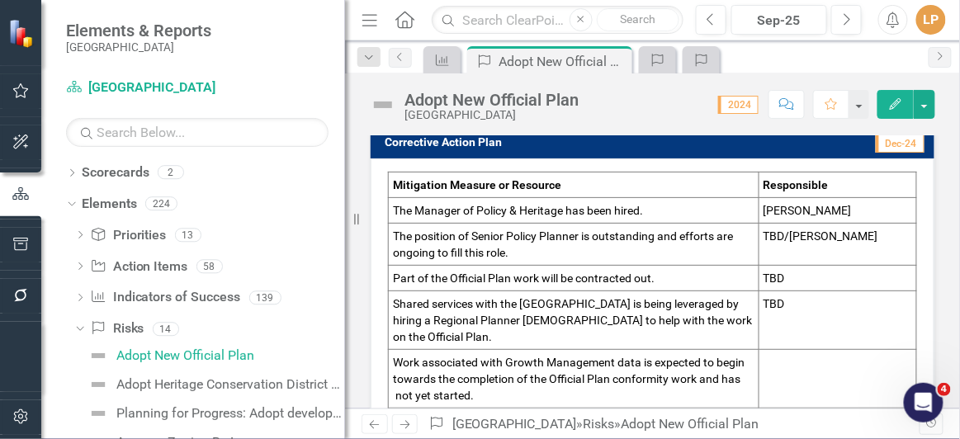
click at [763, 370] on p at bounding box center [837, 378] width 149 height 17
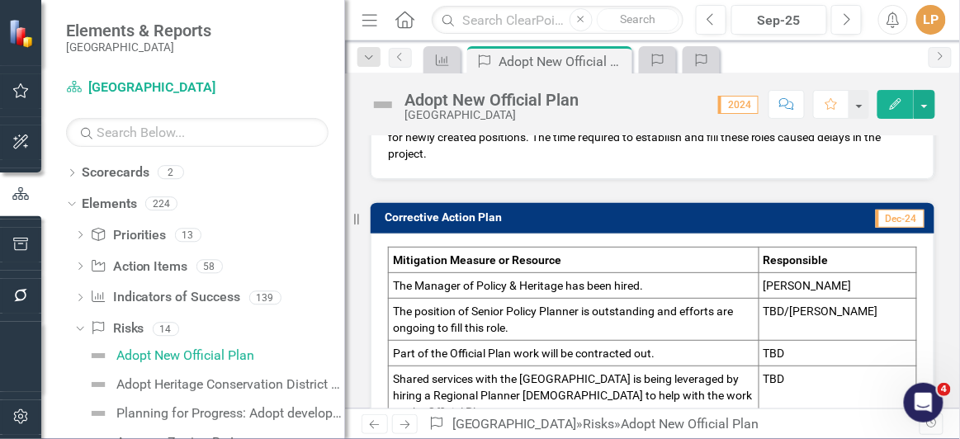
scroll to position [1350, 0]
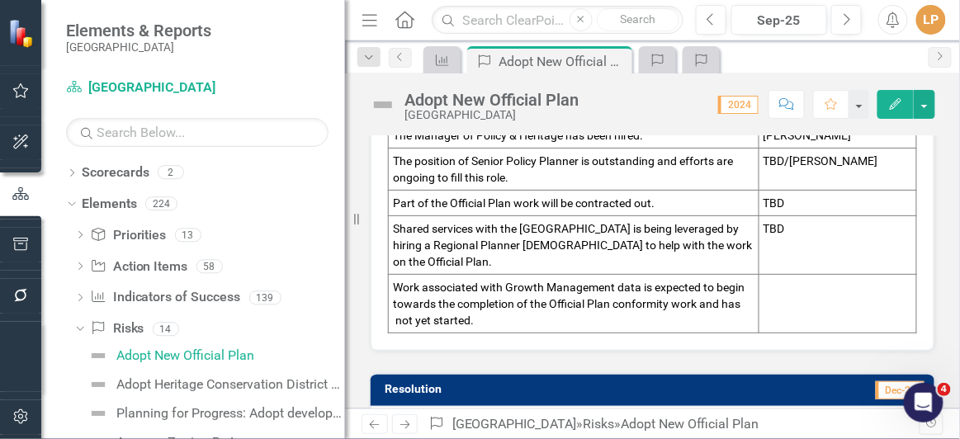
click at [762, 283] on td at bounding box center [837, 304] width 158 height 59
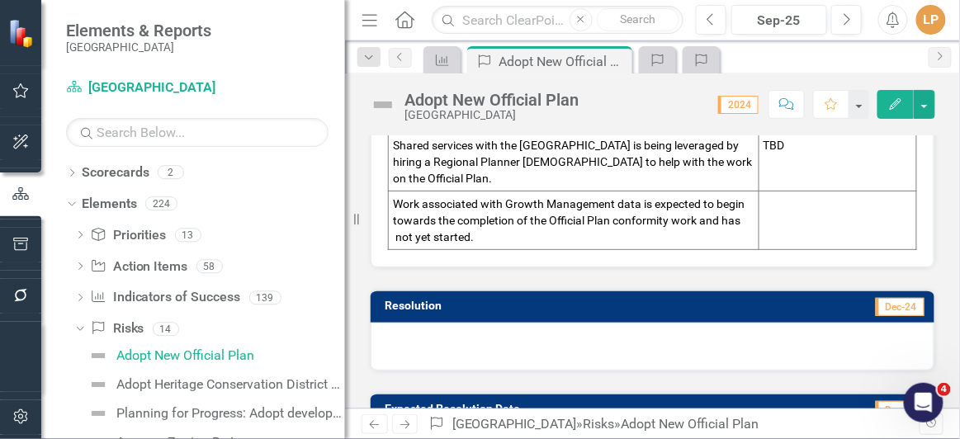
scroll to position [1302, 0]
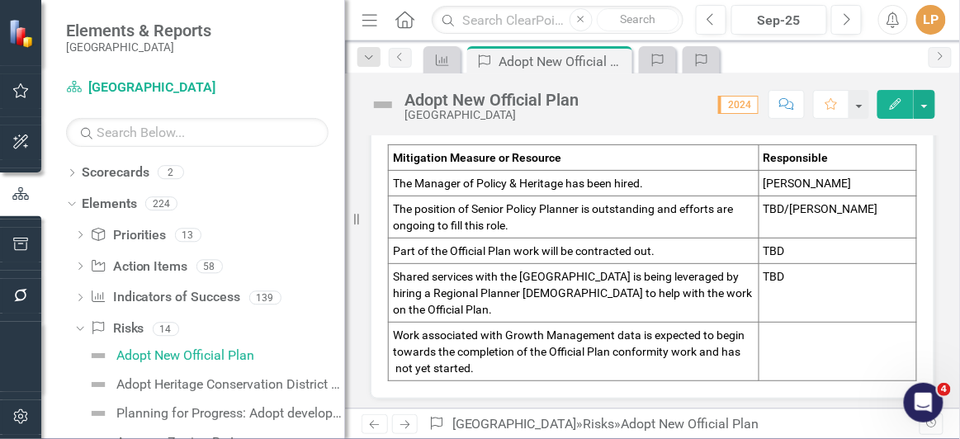
click at [538, 333] on span "Work associated with Growth Management data is expected to begin towards the co…" at bounding box center [569, 351] width 352 height 46
click at [467, 181] on p "The Manager of Policy & Heritage has been hired." at bounding box center [573, 183] width 361 height 17
click at [473, 177] on span "The Manager of Policy & Heritage has been hired." at bounding box center [518, 183] width 250 height 13
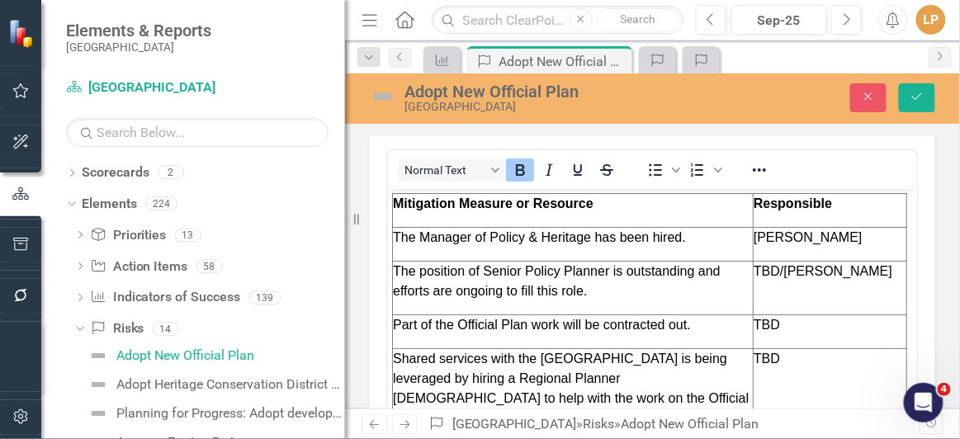
scroll to position [0, 0]
drag, startPoint x: 691, startPoint y: 237, endPoint x: 709, endPoint y: 238, distance: 18.2
click at [691, 237] on p "The Manager of Policy & Heritage has been hired." at bounding box center [572, 238] width 360 height 20
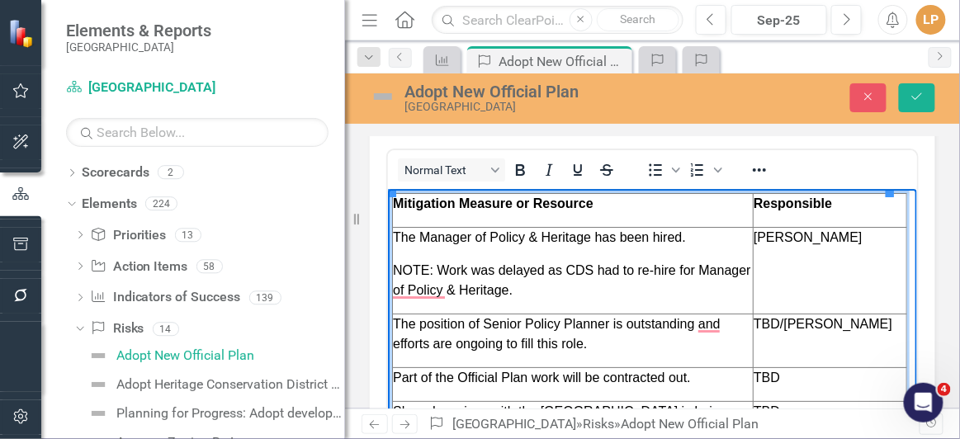
click at [416, 295] on span "NOTE: Work was delayed as CDS had to re-hire for Manager of Policy & Heritage." at bounding box center [571, 280] width 358 height 34
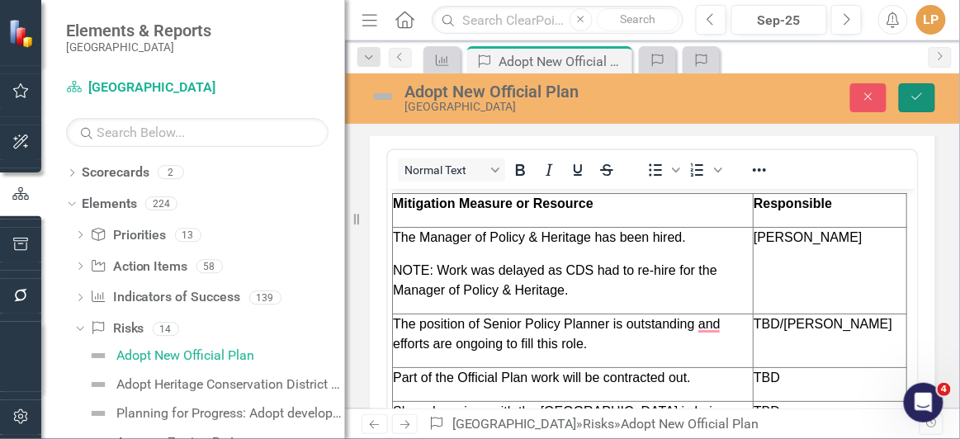
click at [918, 85] on button "Save" at bounding box center [917, 97] width 36 height 29
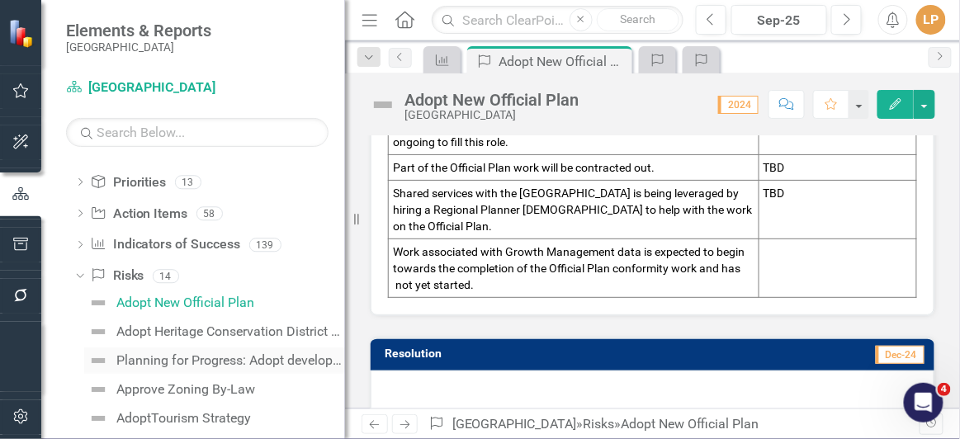
scroll to position [74, 0]
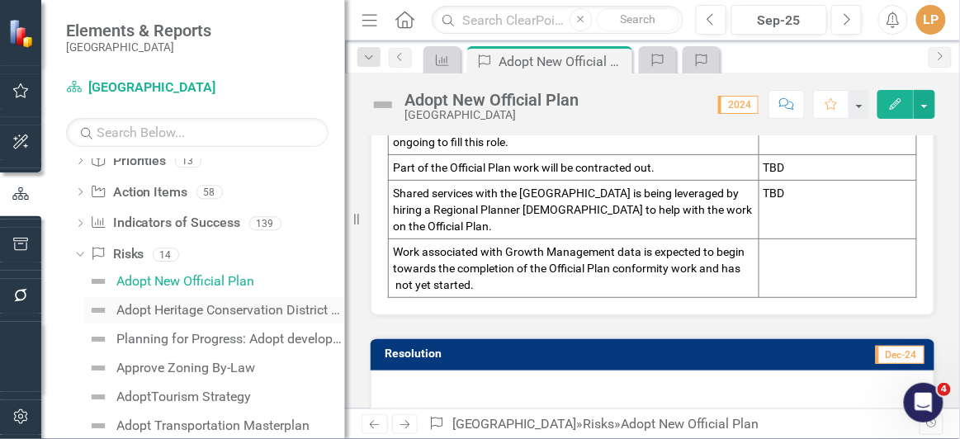
click at [229, 313] on div "Adopt Heritage Conservation District Expansion Plan" at bounding box center [230, 310] width 229 height 15
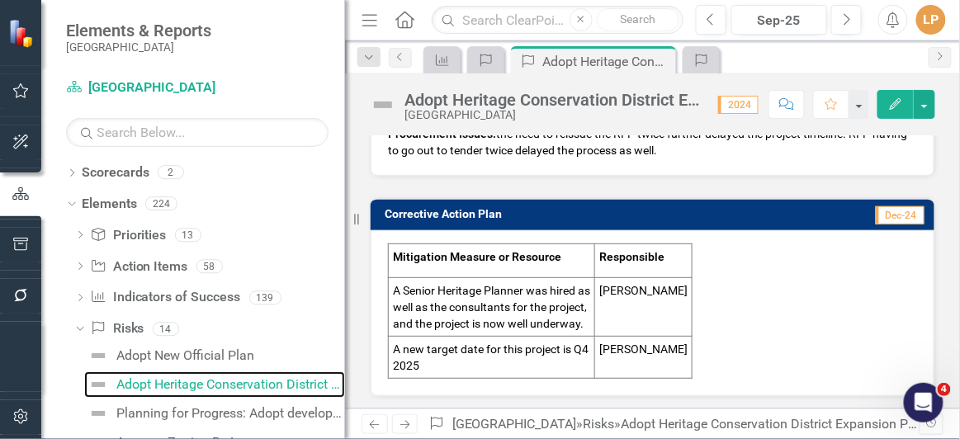
scroll to position [1050, 0]
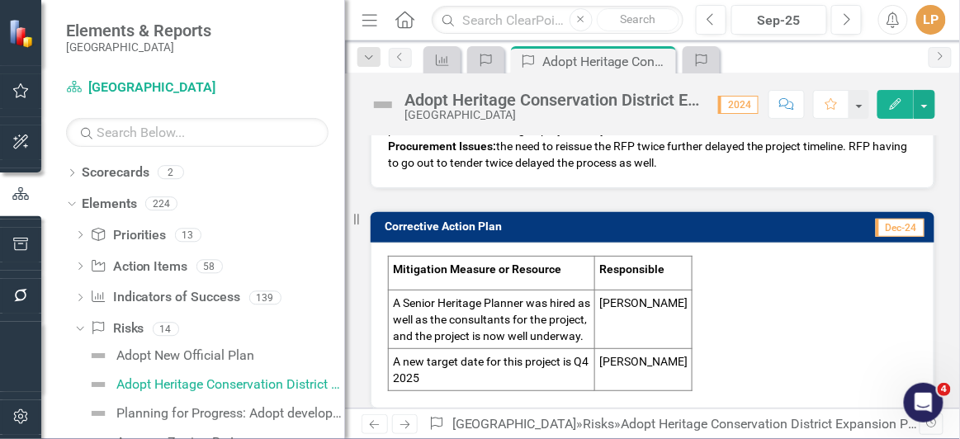
click at [626, 363] on td "[PERSON_NAME]" at bounding box center [643, 370] width 97 height 42
click at [625, 363] on td "[PERSON_NAME]" at bounding box center [643, 370] width 97 height 42
click at [541, 358] on p "A new target date for this project is Q4 2025" at bounding box center [491, 369] width 197 height 33
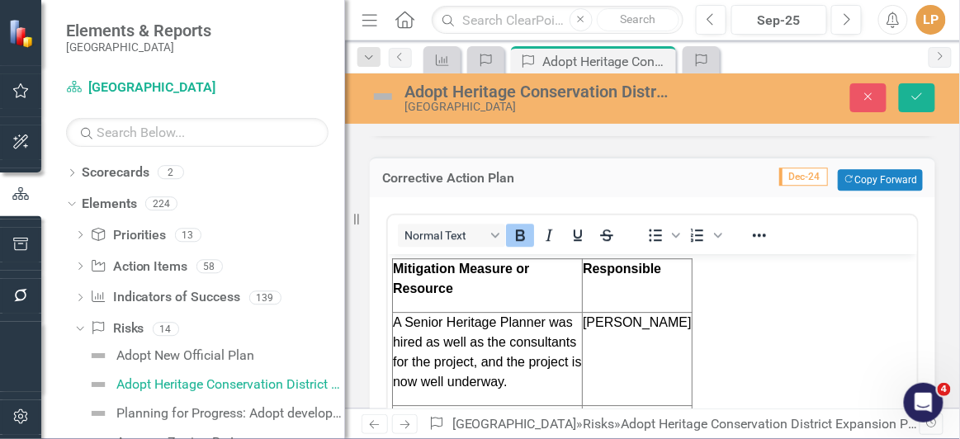
scroll to position [1125, 0]
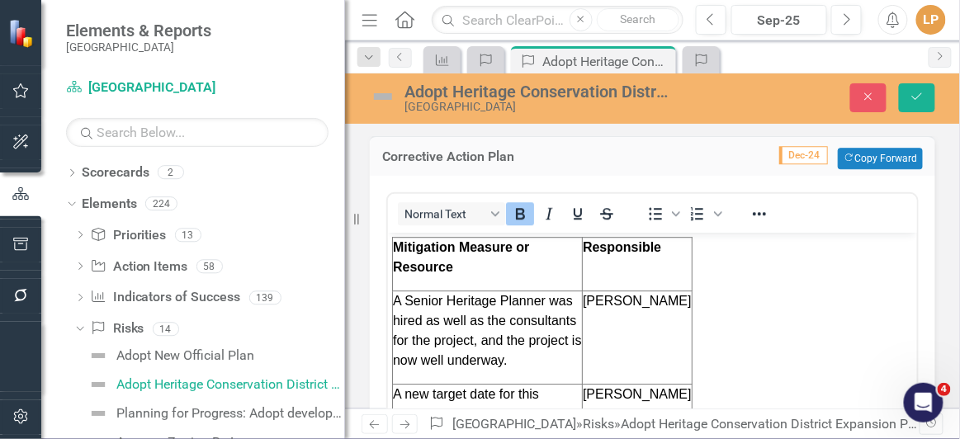
click at [636, 387] on span "[PERSON_NAME]" at bounding box center [636, 394] width 109 height 14
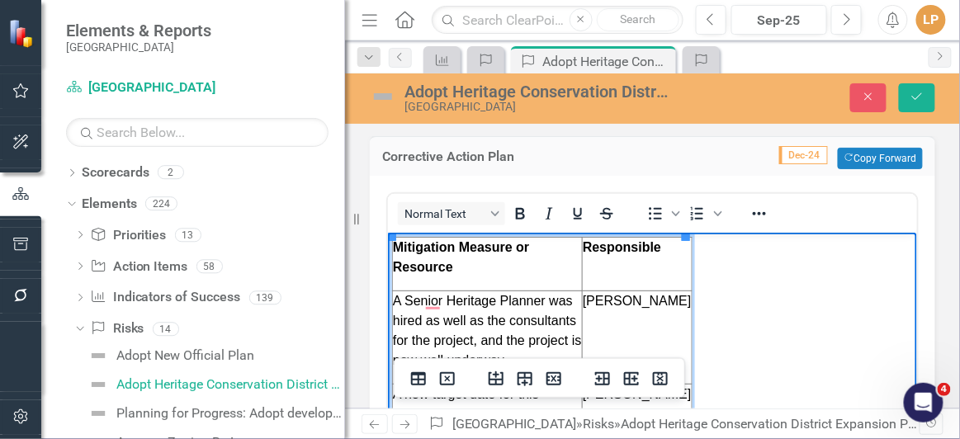
click at [669, 385] on p "[PERSON_NAME]" at bounding box center [636, 395] width 109 height 20
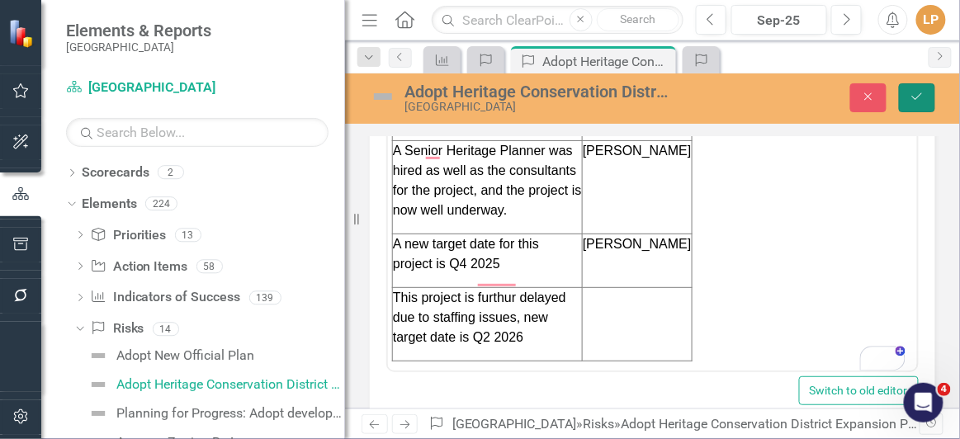
click at [915, 97] on icon "Save" at bounding box center [916, 97] width 15 height 12
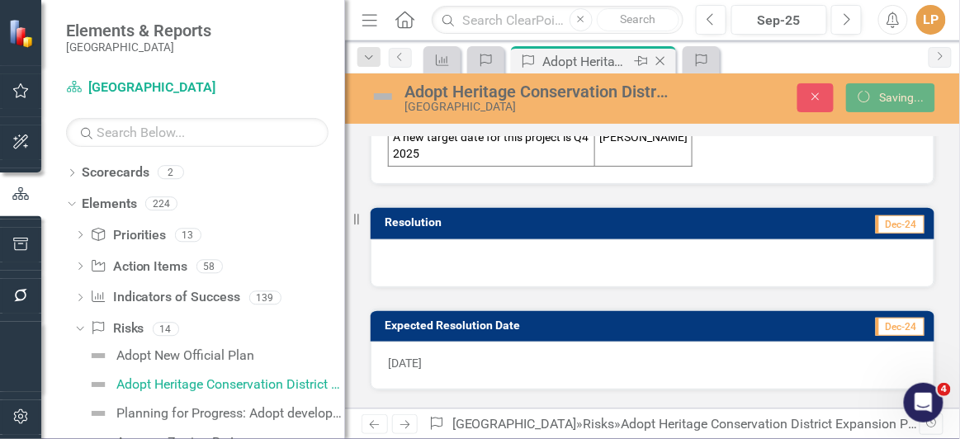
scroll to position [1267, 0]
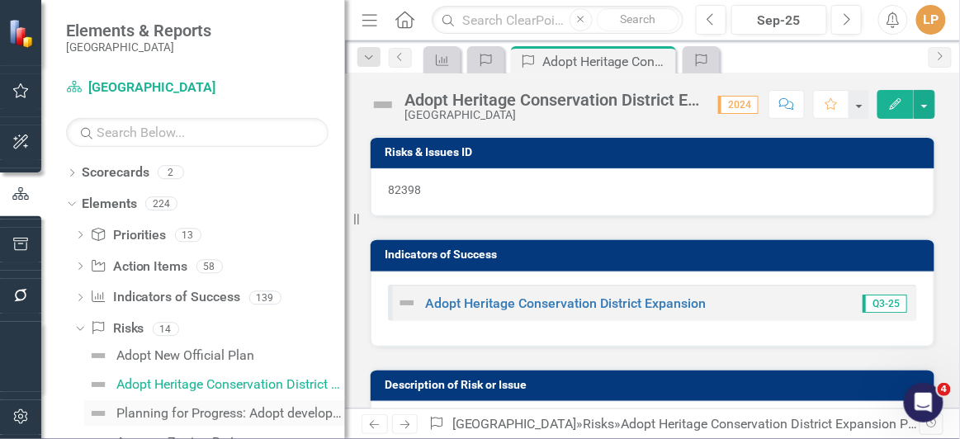
click at [195, 406] on div "Planning for Progress: Adopt development guidelines and supporting documentation" at bounding box center [230, 413] width 229 height 15
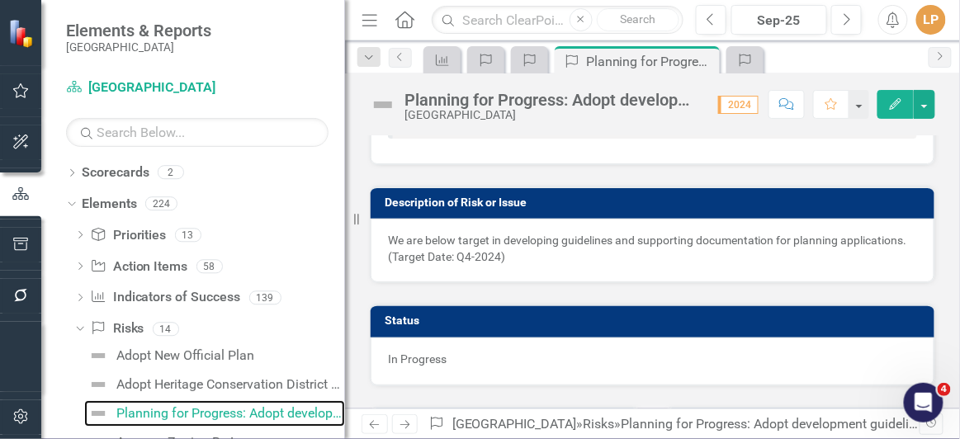
scroll to position [224, 0]
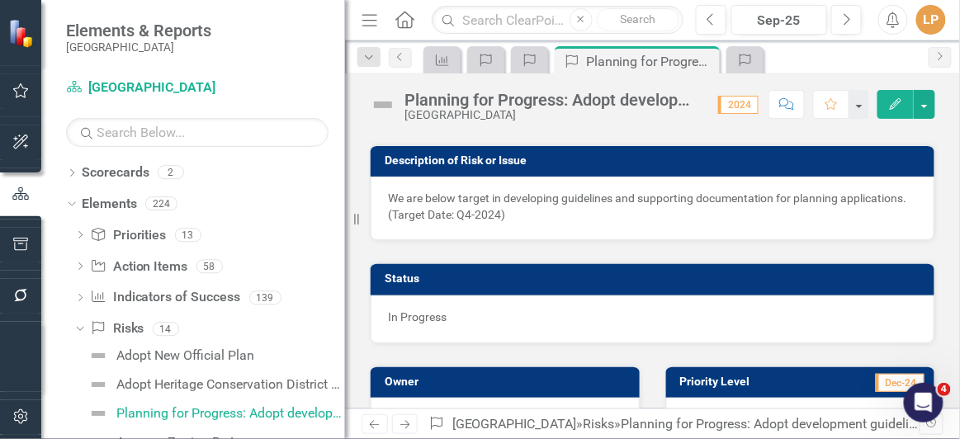
drag, startPoint x: 451, startPoint y: 334, endPoint x: 443, endPoint y: 316, distance: 19.6
click at [449, 332] on div "In Progress" at bounding box center [652, 319] width 564 height 48
click at [442, 310] on span "In Progress" at bounding box center [417, 316] width 59 height 13
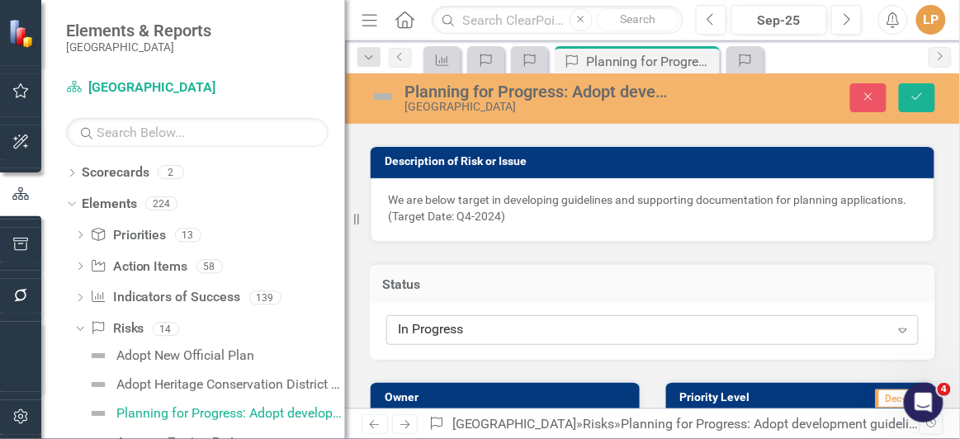
click at [442, 333] on div "In Progress" at bounding box center [644, 330] width 492 height 19
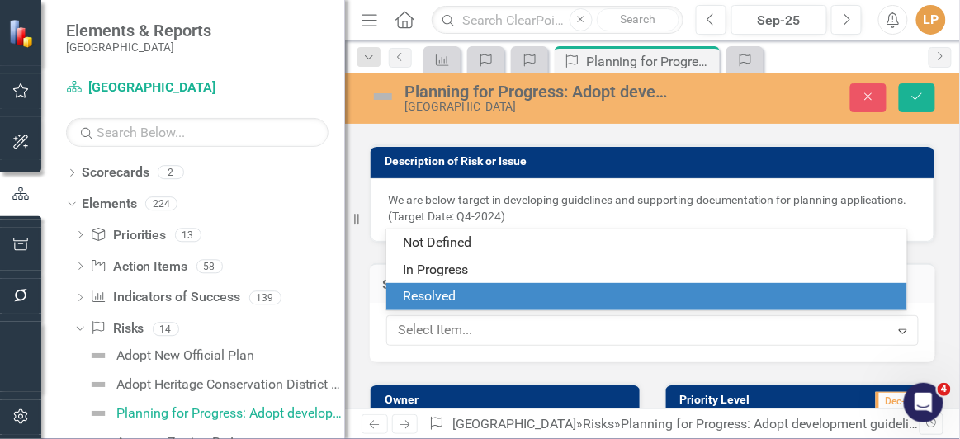
drag, startPoint x: 463, startPoint y: 293, endPoint x: 508, endPoint y: 229, distance: 78.1
click at [463, 294] on div "Resolved" at bounding box center [650, 296] width 494 height 19
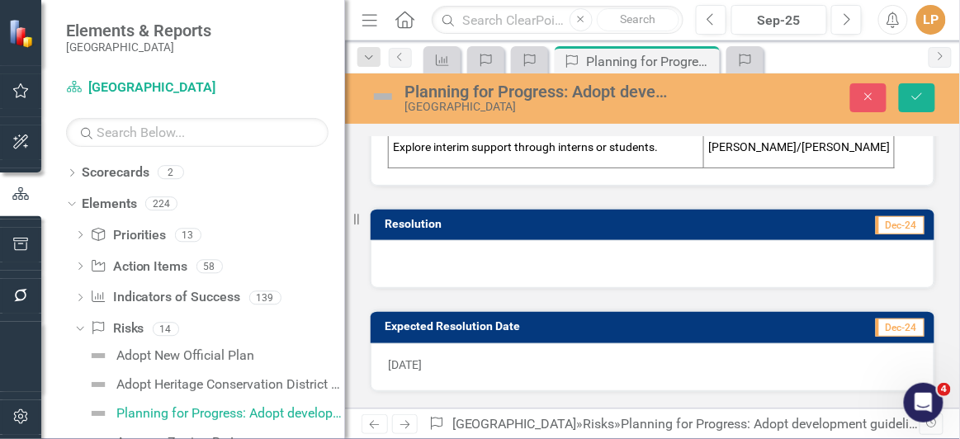
scroll to position [1200, 0]
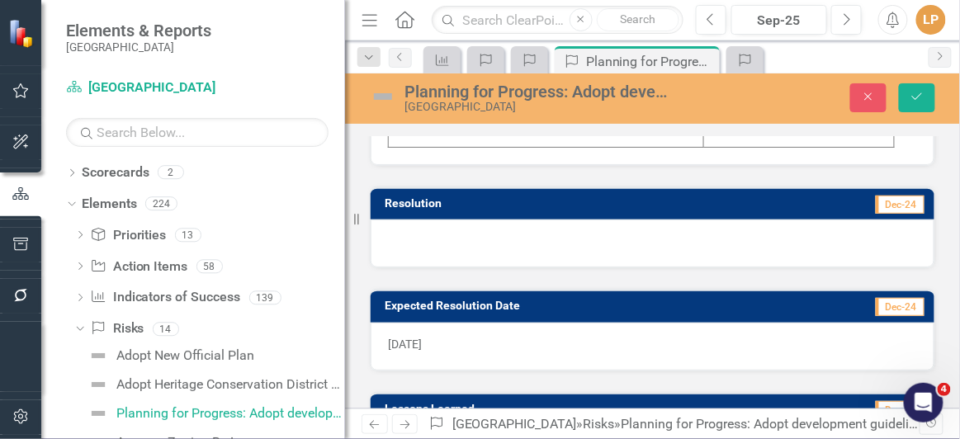
click at [522, 242] on div at bounding box center [652, 243] width 564 height 48
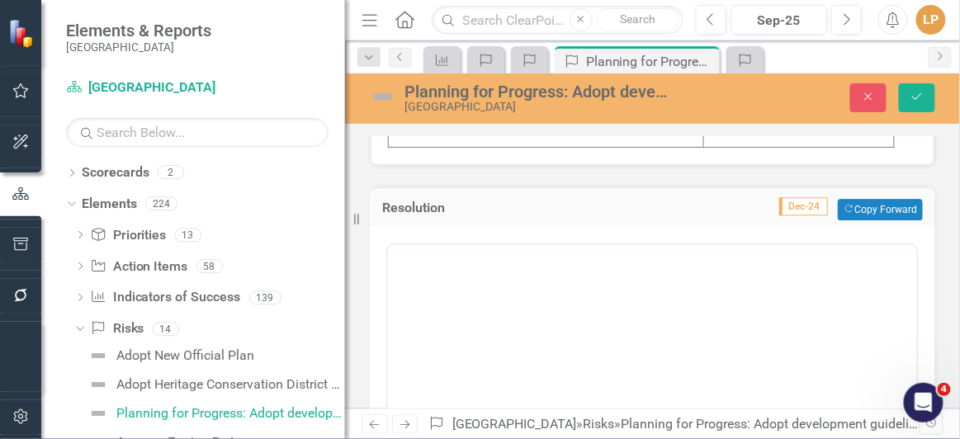
scroll to position [0, 0]
click at [500, 353] on body "Rich Text Area. Press ALT-0 for help." at bounding box center [651, 407] width 529 height 248
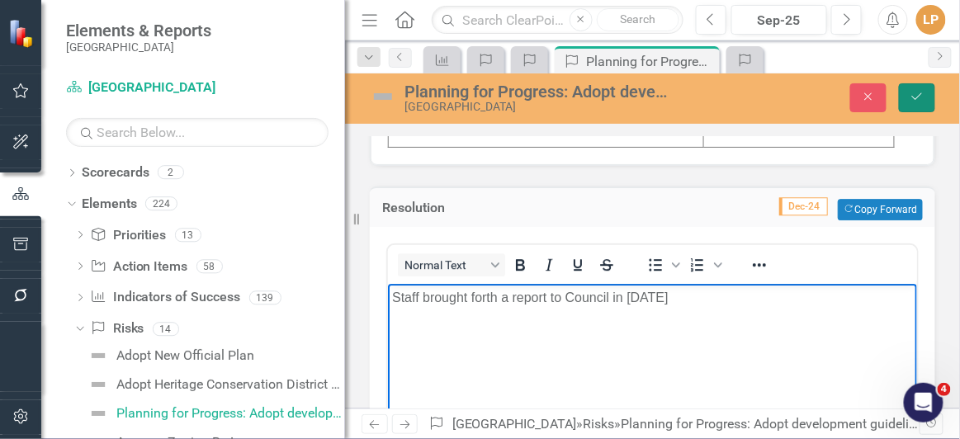
click at [913, 95] on icon "Save" at bounding box center [916, 97] width 15 height 12
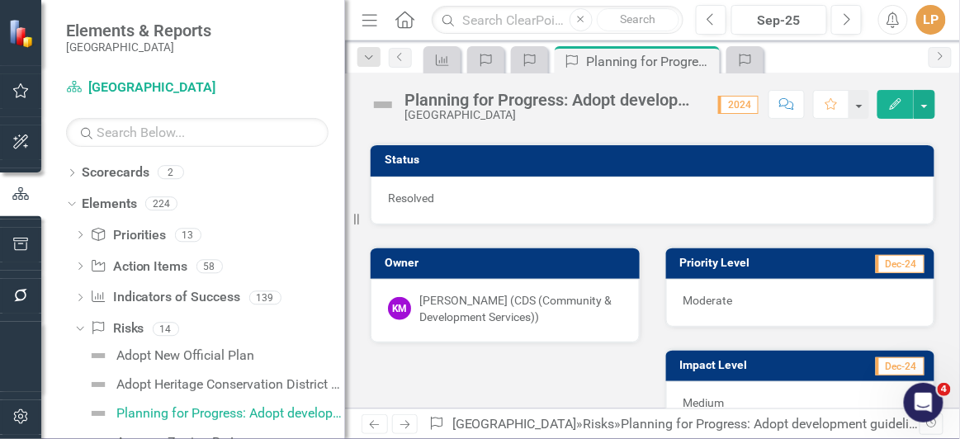
scroll to position [209, 0]
